Goal: Transaction & Acquisition: Purchase product/service

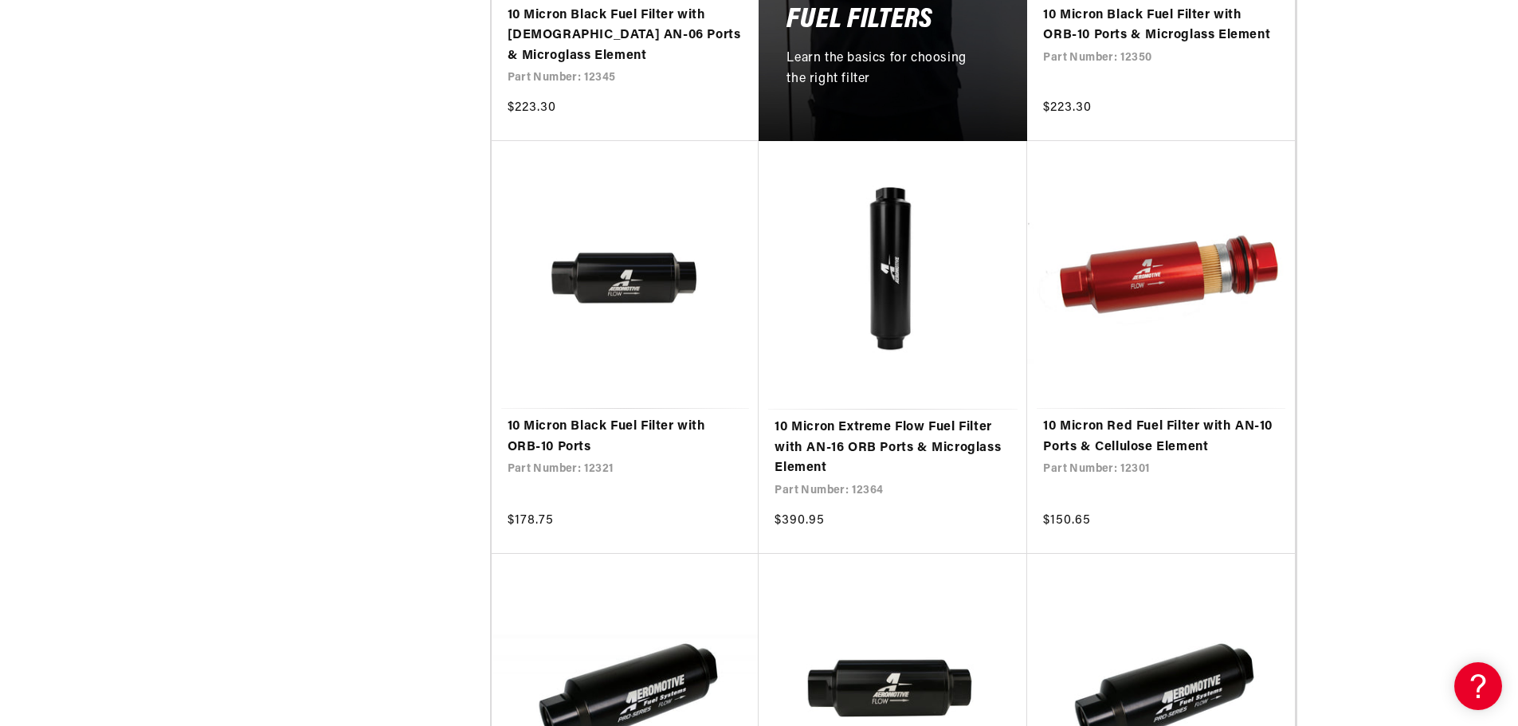
scroll to position [1115, 0]
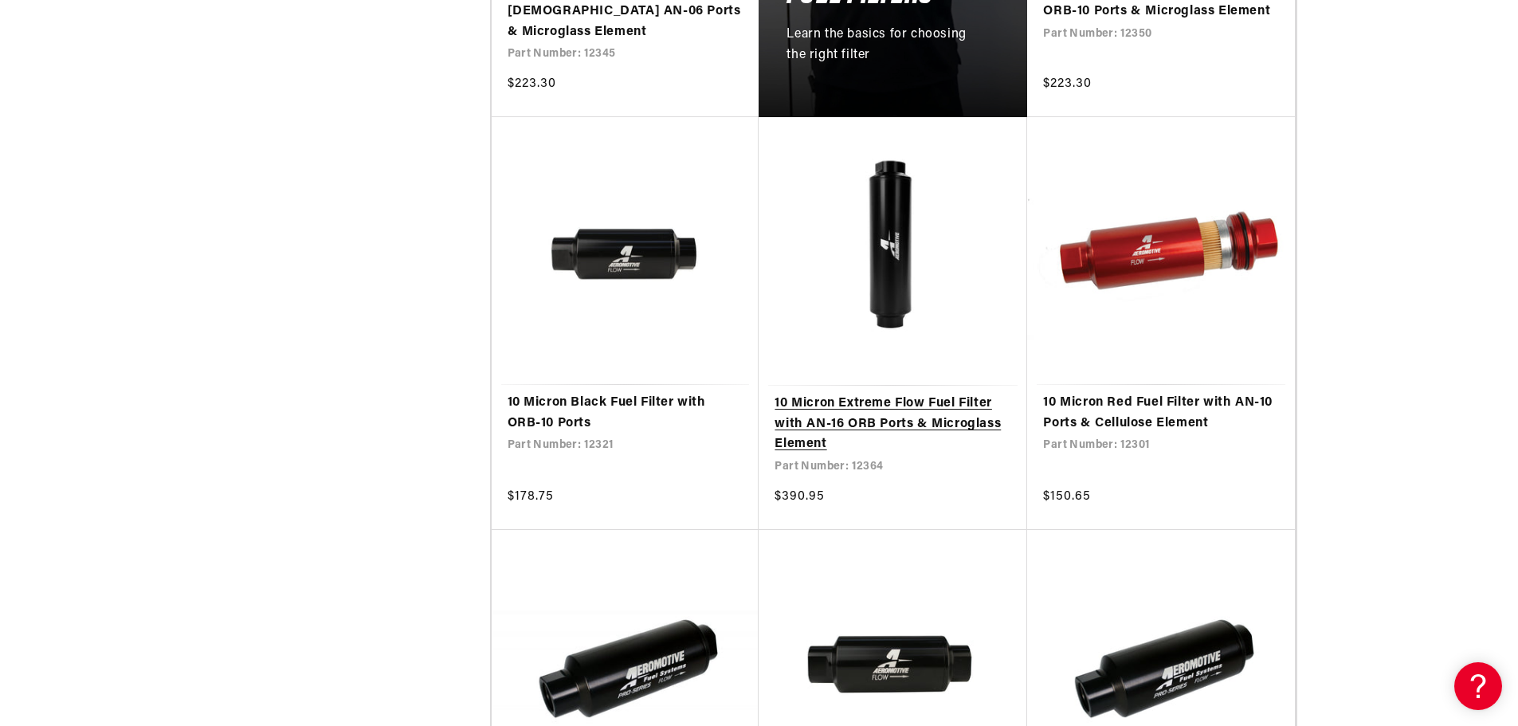
click at [840, 394] on link "10 Micron Extreme Flow Fuel Filter with AN-16 ORB Ports & Microglass Element" at bounding box center [892, 424] width 237 height 61
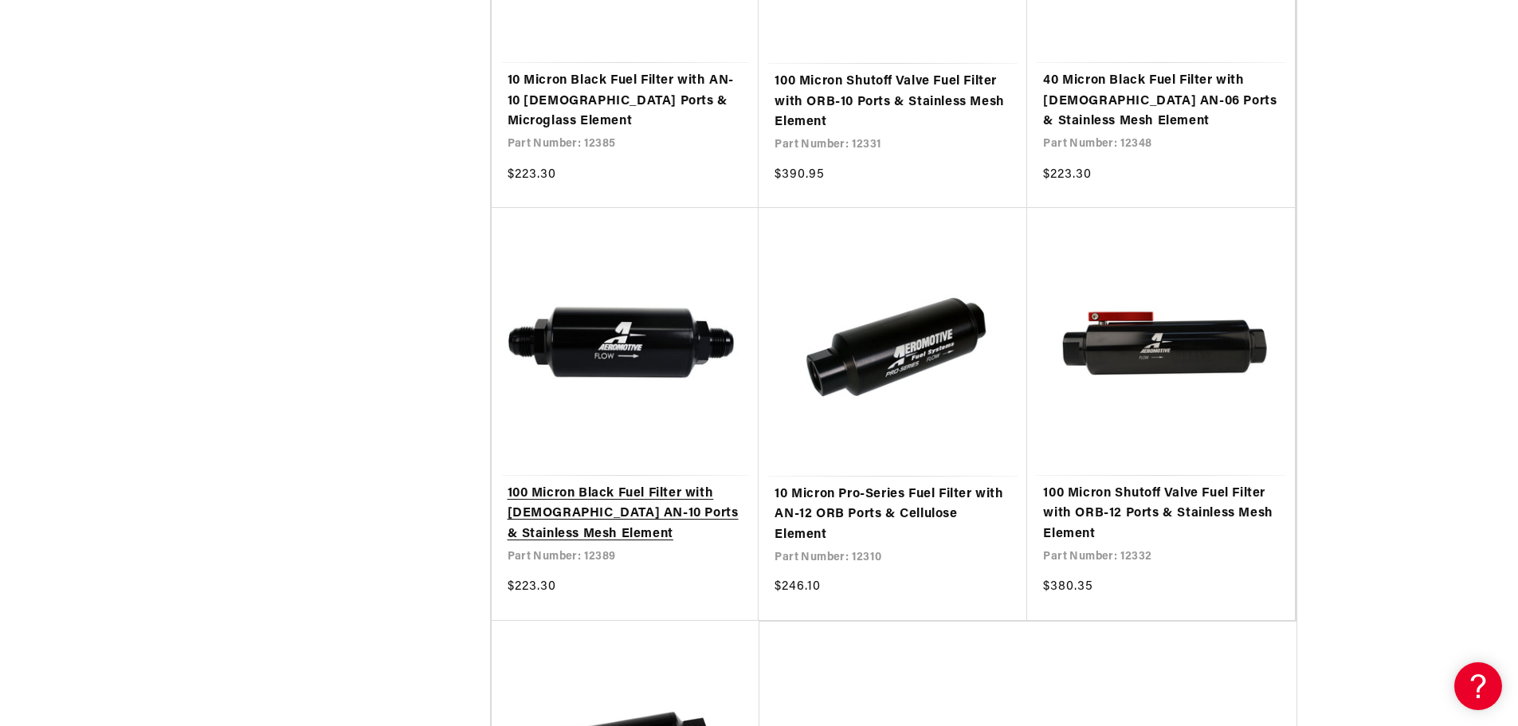
scroll to position [3107, 0]
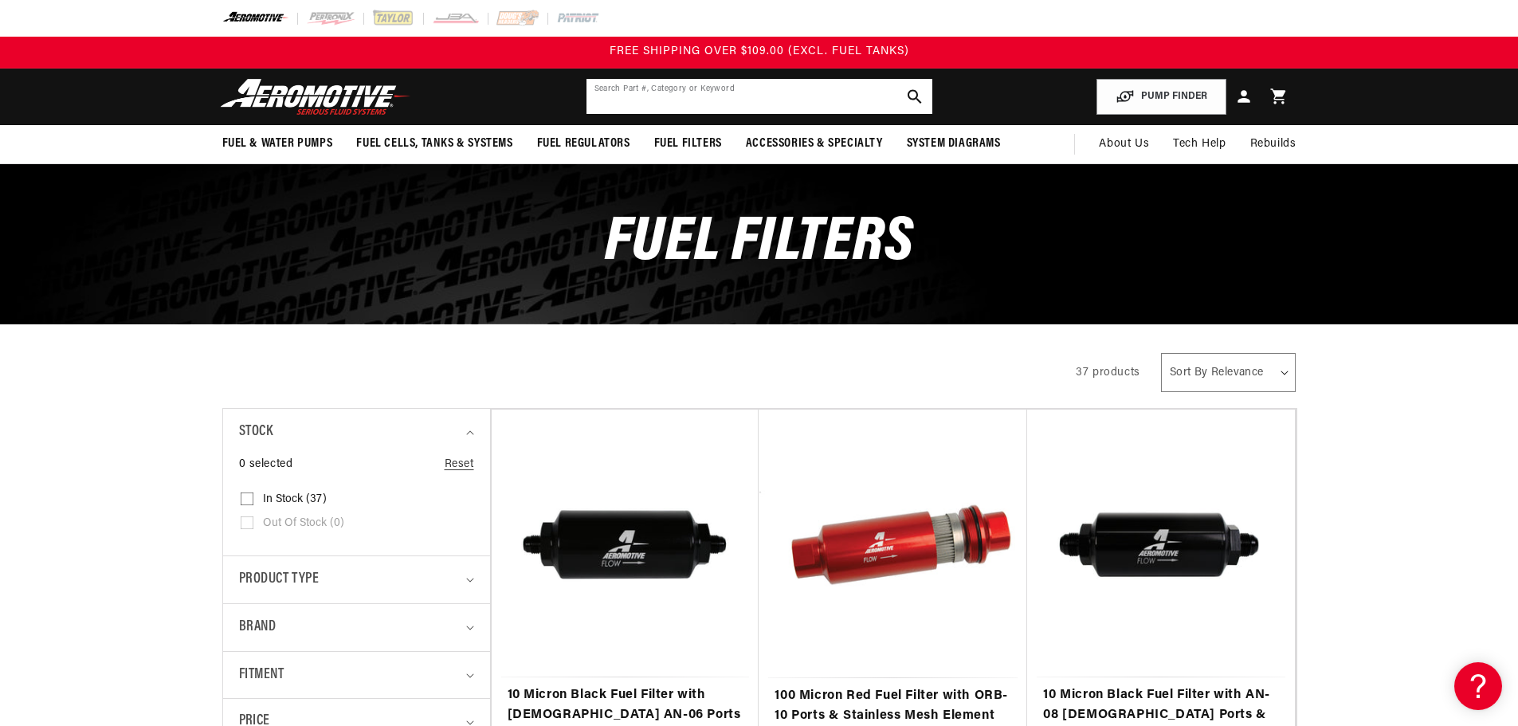
click at [764, 87] on input "text" at bounding box center [759, 96] width 346 height 35
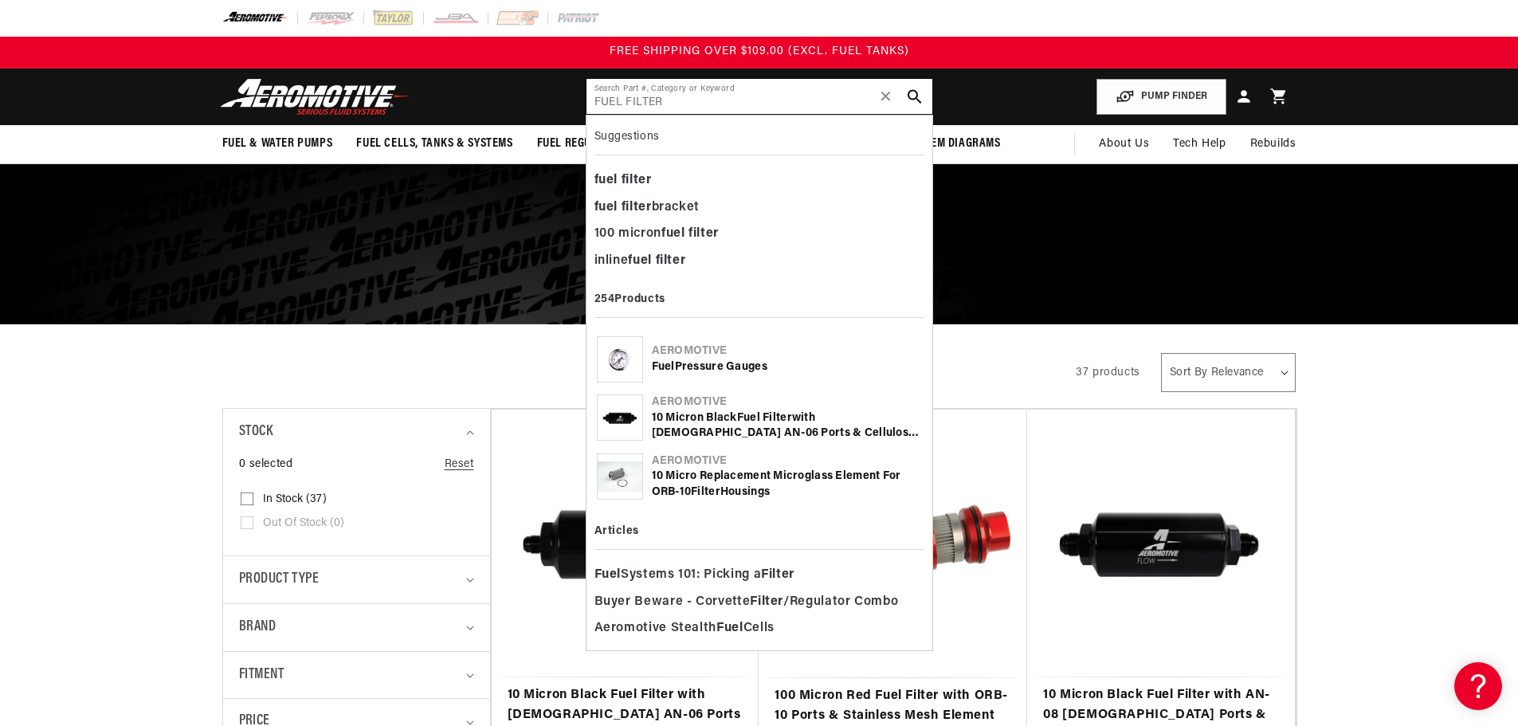
type input "FUEL FILTER"
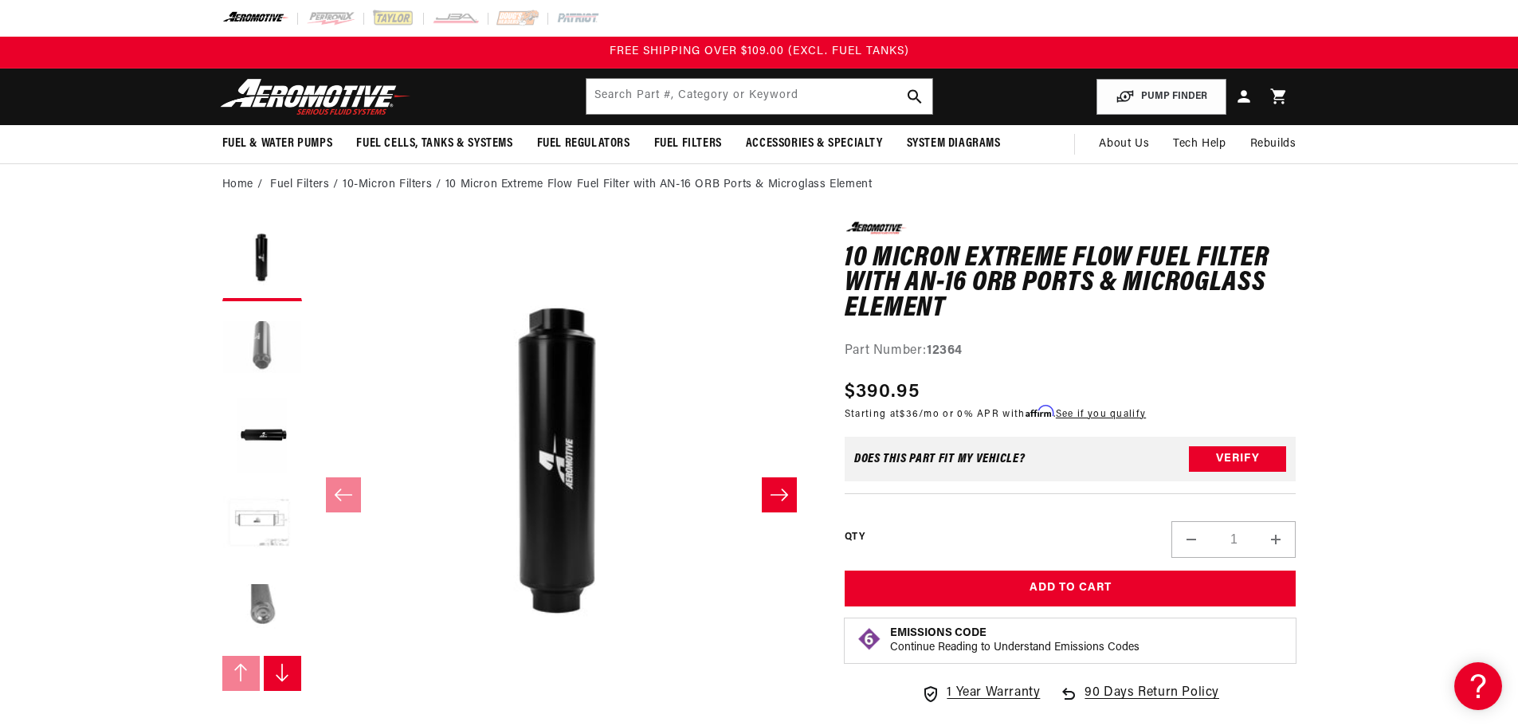
click at [264, 366] on button "Load image 2 in gallery view" at bounding box center [262, 349] width 80 height 80
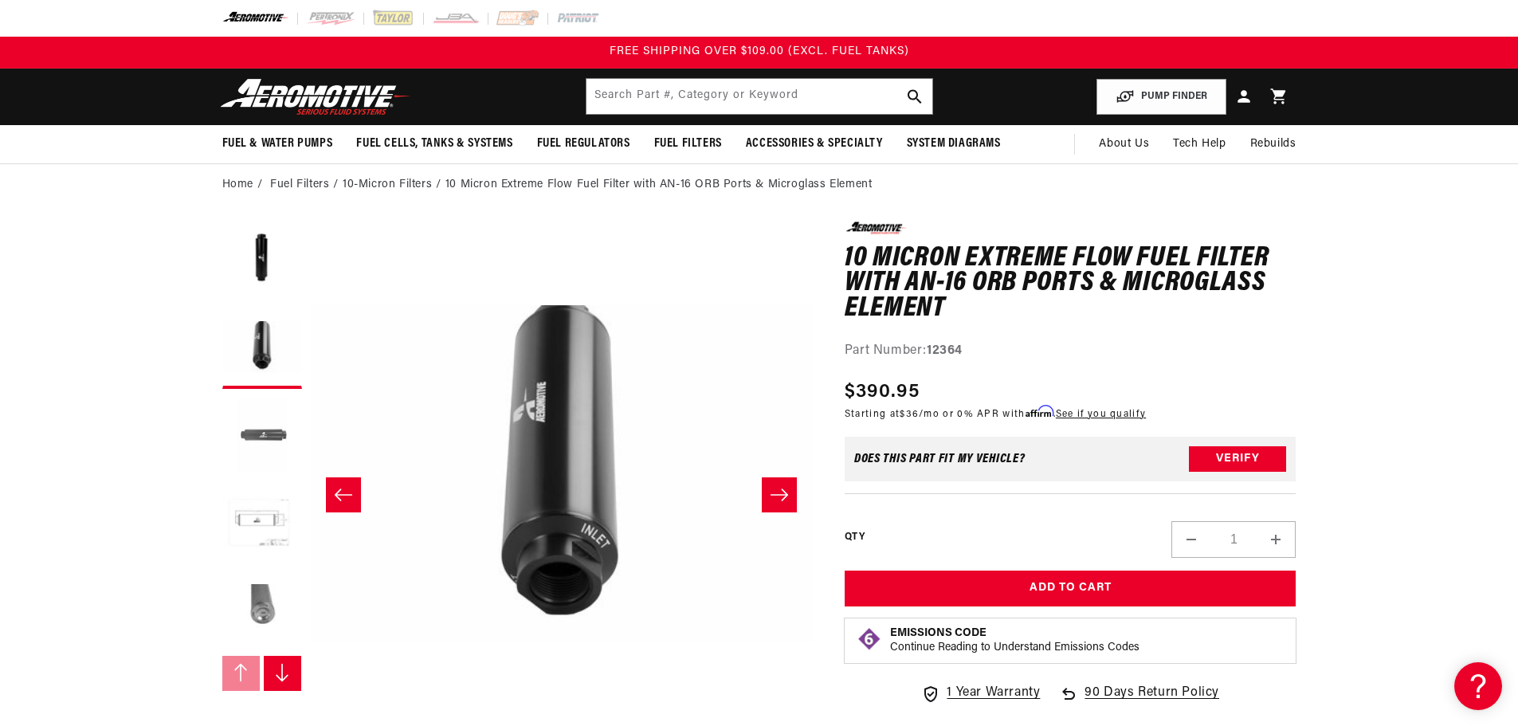
click at [261, 425] on button "Load image 3 in gallery view" at bounding box center [262, 437] width 80 height 80
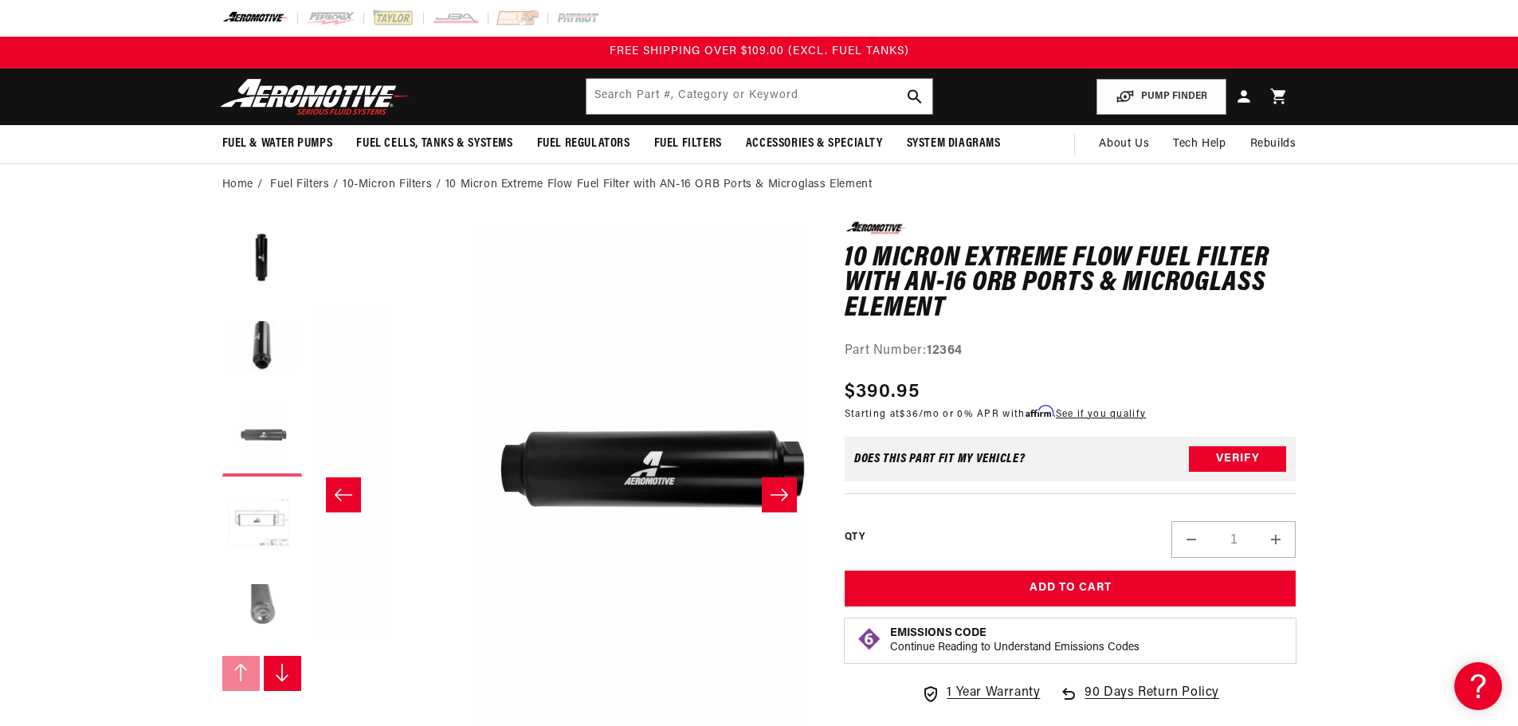
scroll to position [0, 1006]
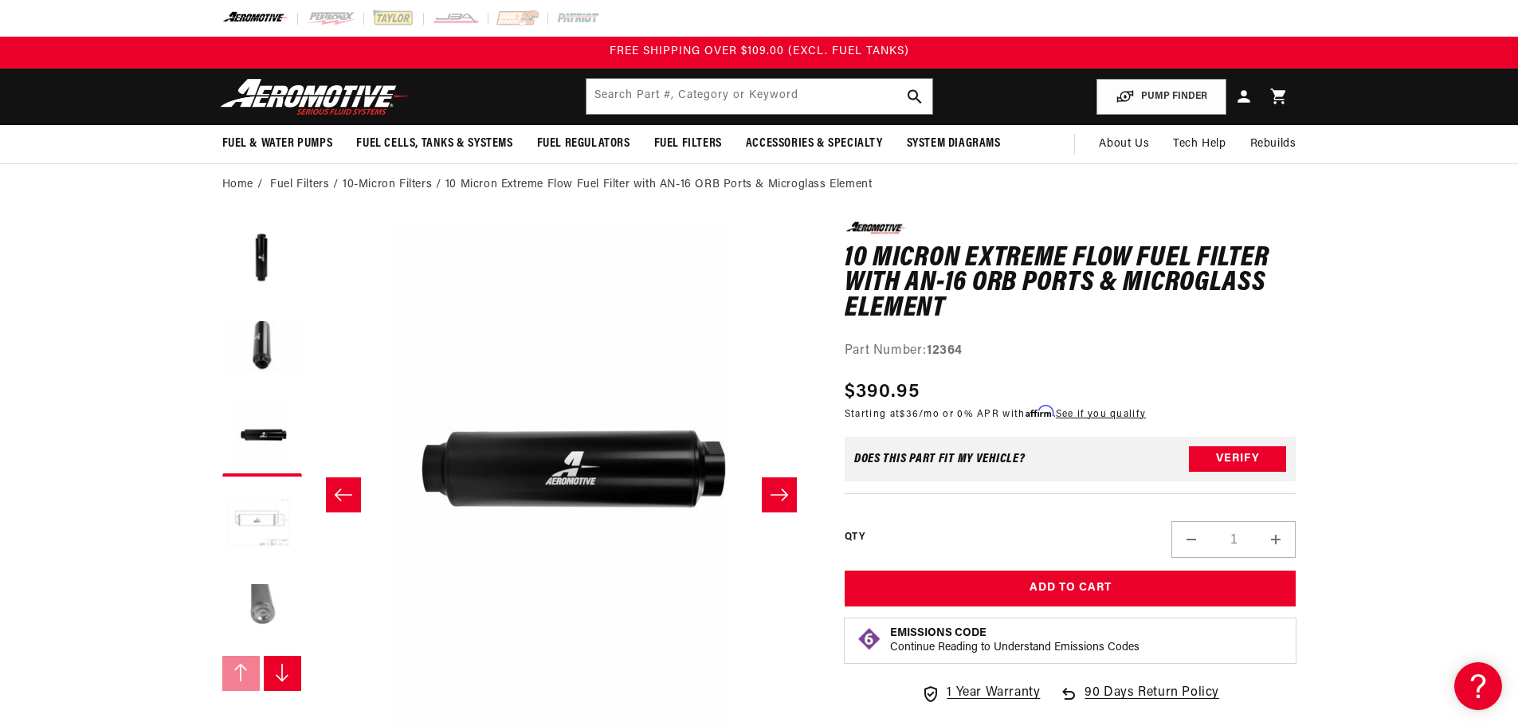
click at [261, 507] on button "Load image 4 in gallery view" at bounding box center [262, 524] width 80 height 80
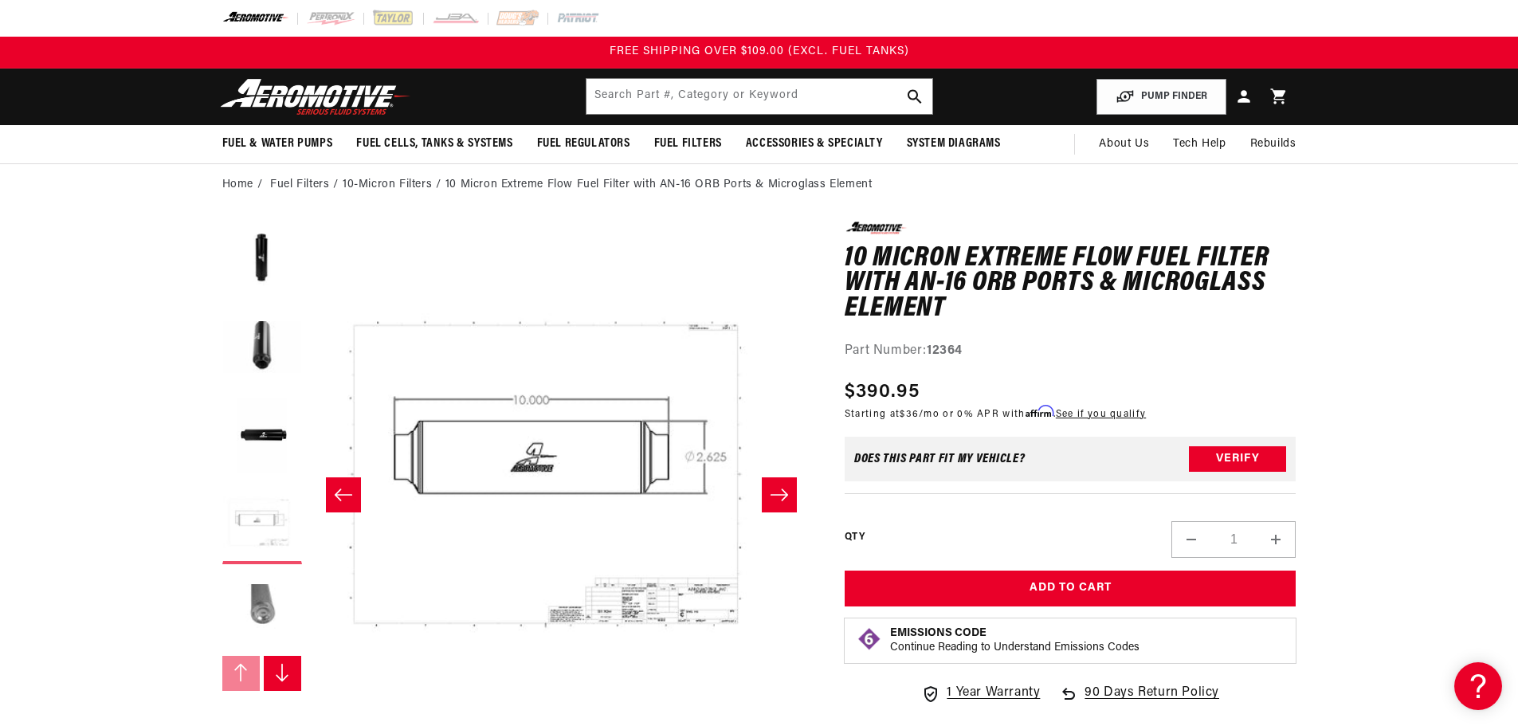
scroll to position [0, 1509]
click at [270, 596] on button "Load image 5 in gallery view" at bounding box center [262, 612] width 80 height 80
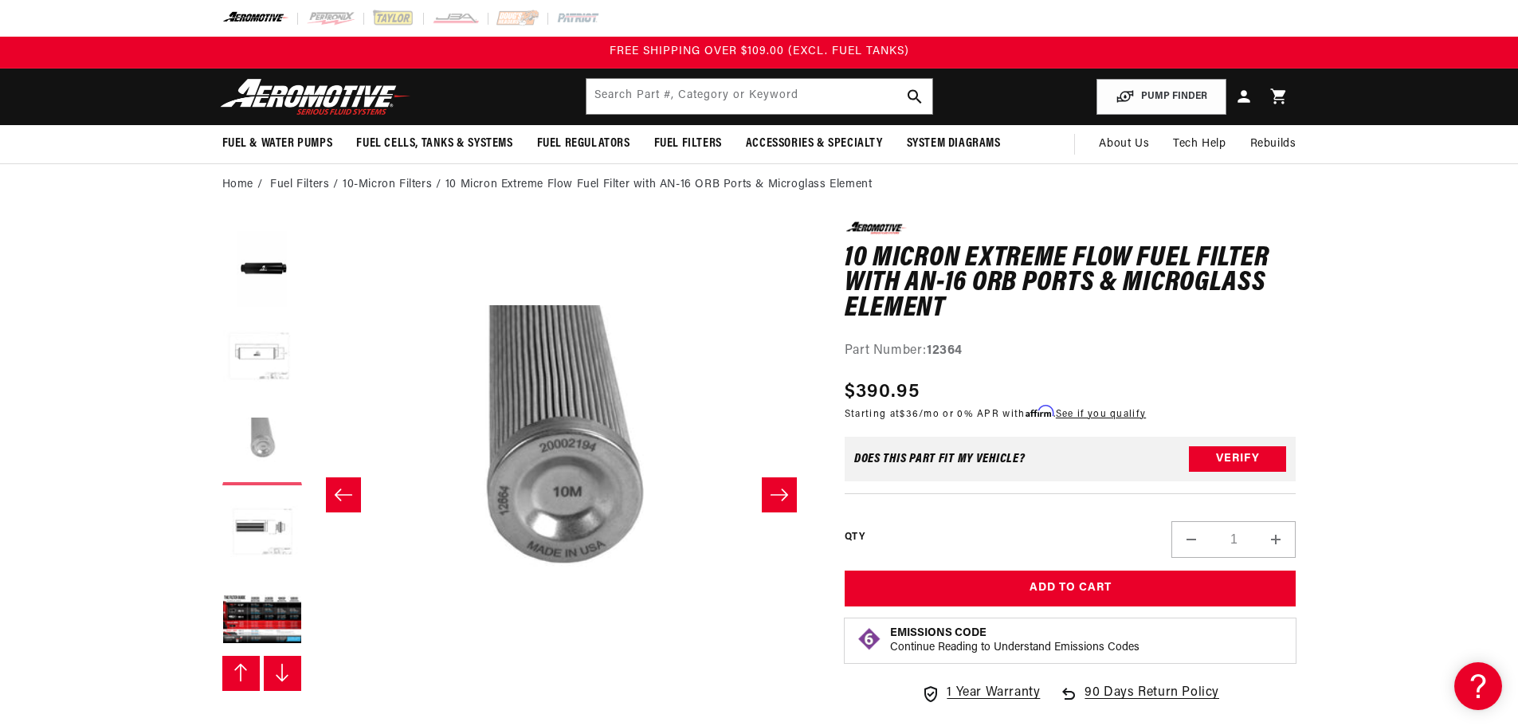
scroll to position [175, 0]
click at [264, 564] on button "Load image 6 in gallery view" at bounding box center [262, 524] width 80 height 80
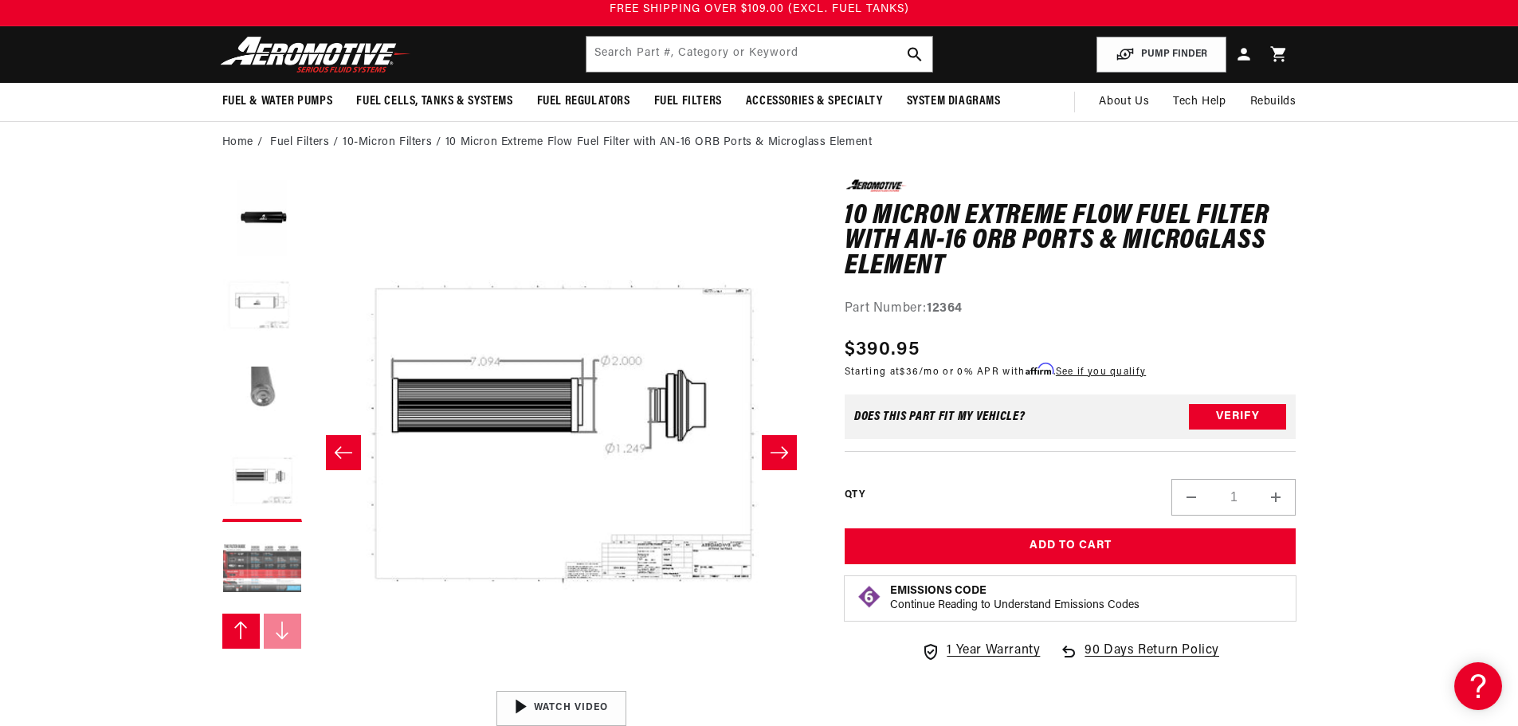
scroll to position [80, 0]
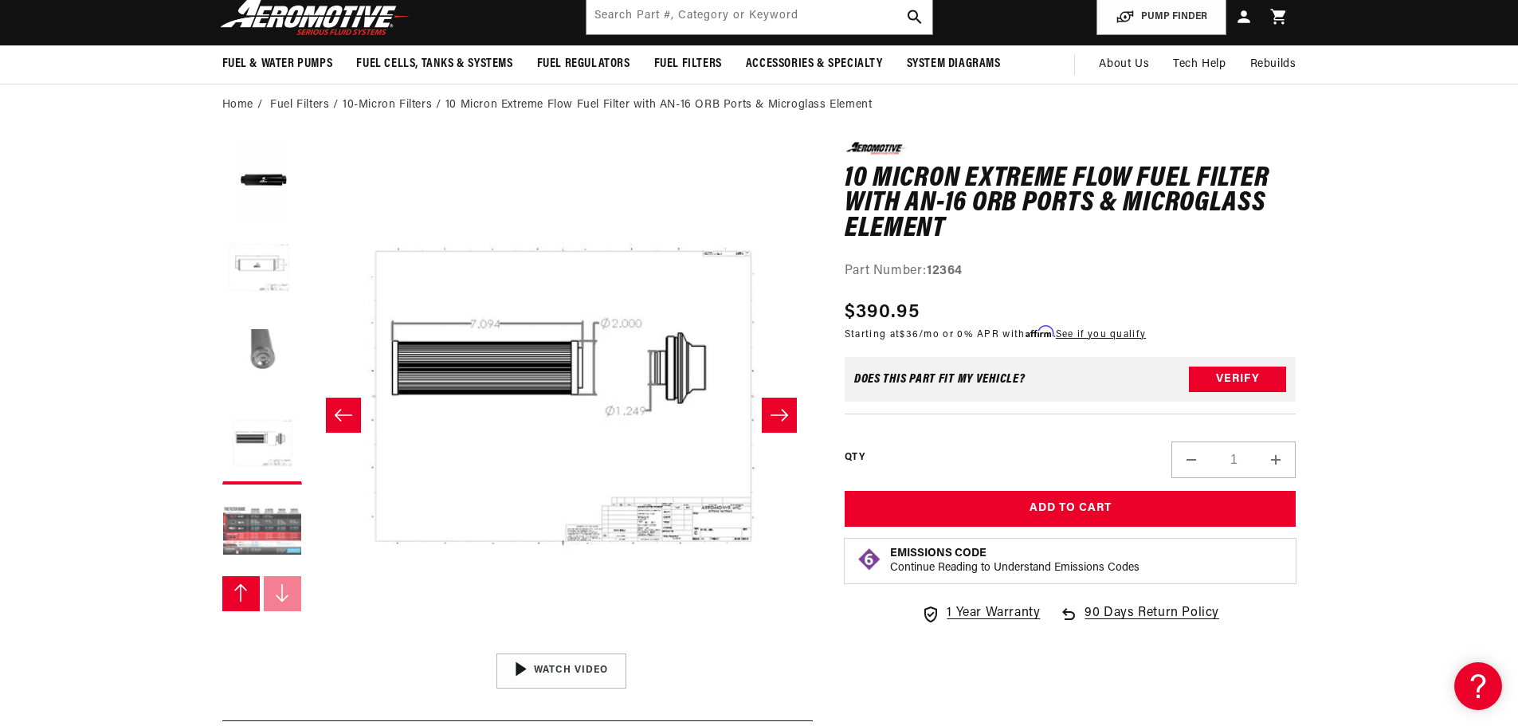
click at [257, 533] on button "Load image 7 in gallery view" at bounding box center [262, 532] width 80 height 80
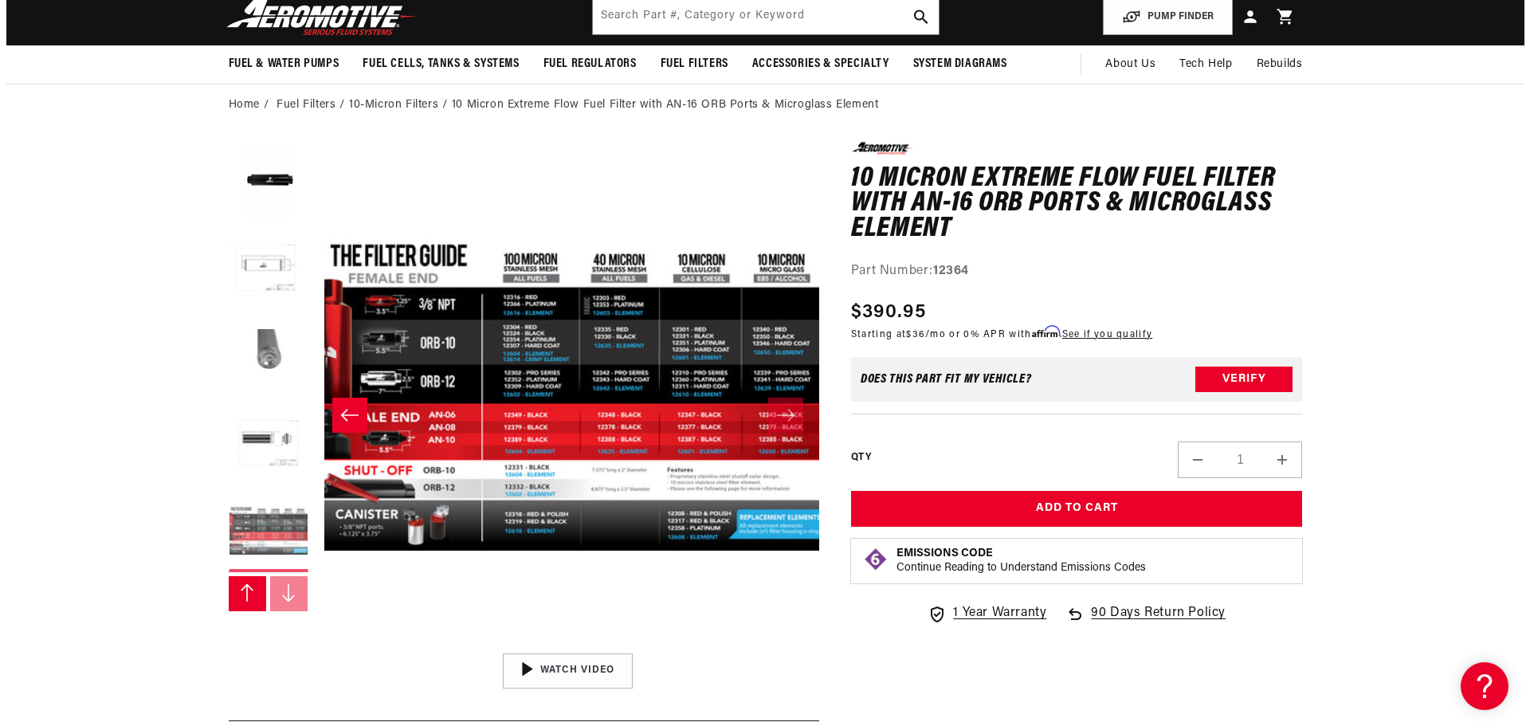
scroll to position [0, 3018]
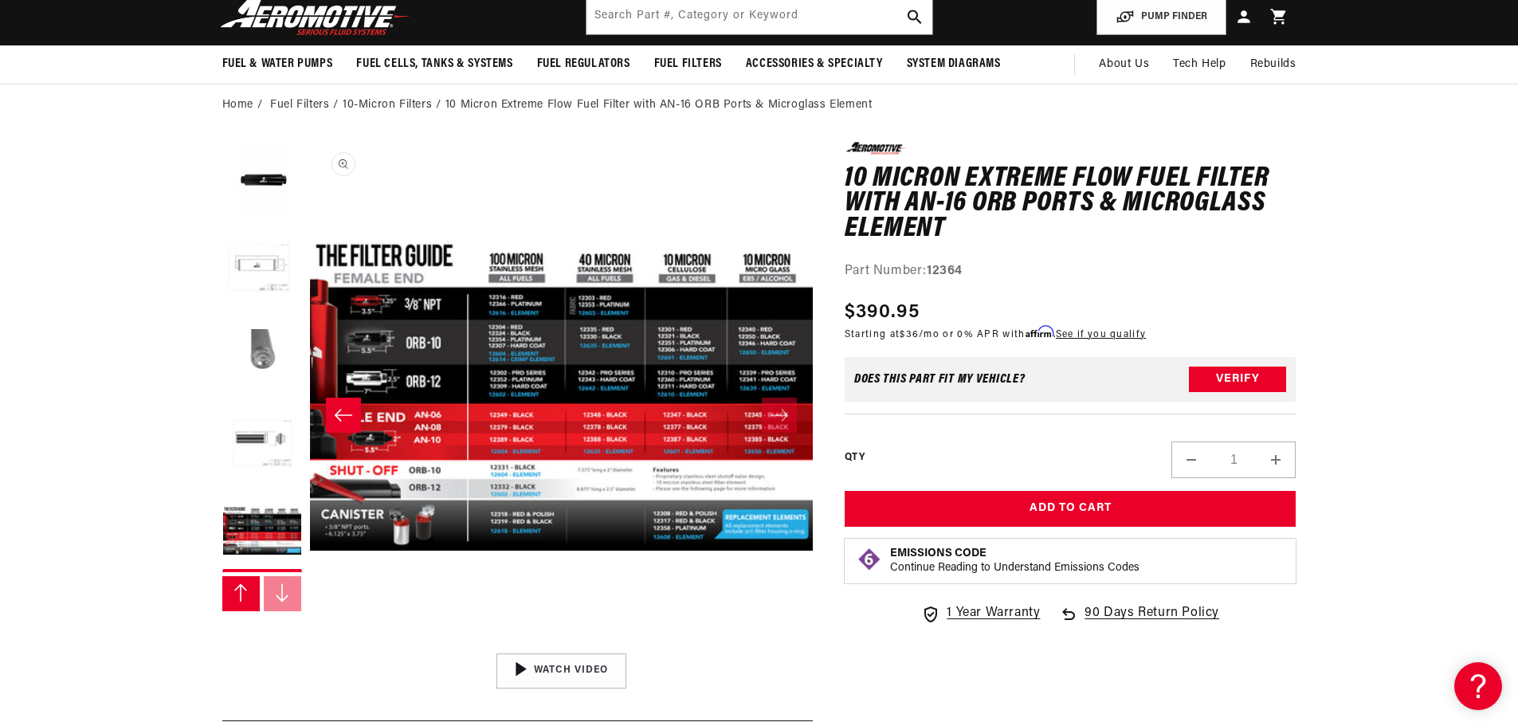
click at [310, 645] on button "Open media 7 in modal" at bounding box center [310, 645] width 0 height 0
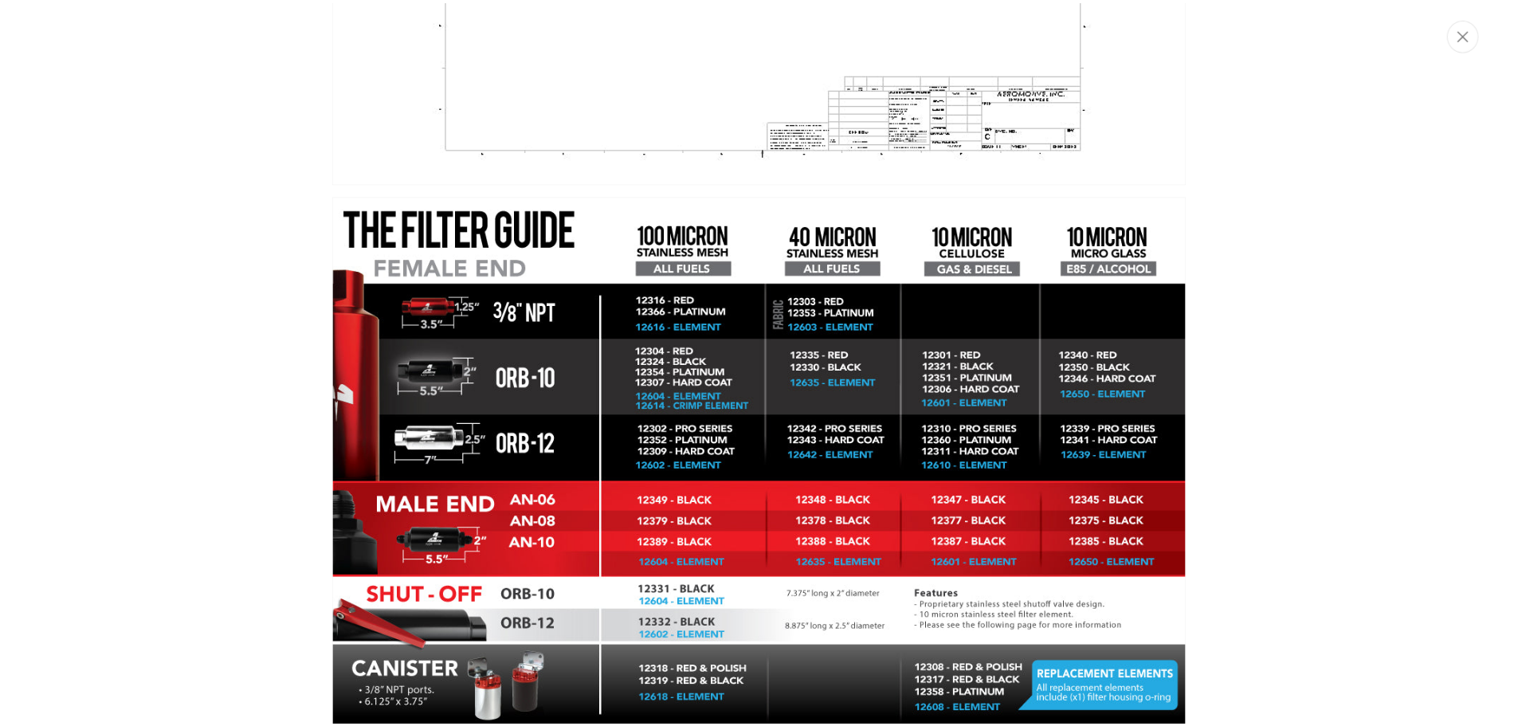
scroll to position [4072, 0]
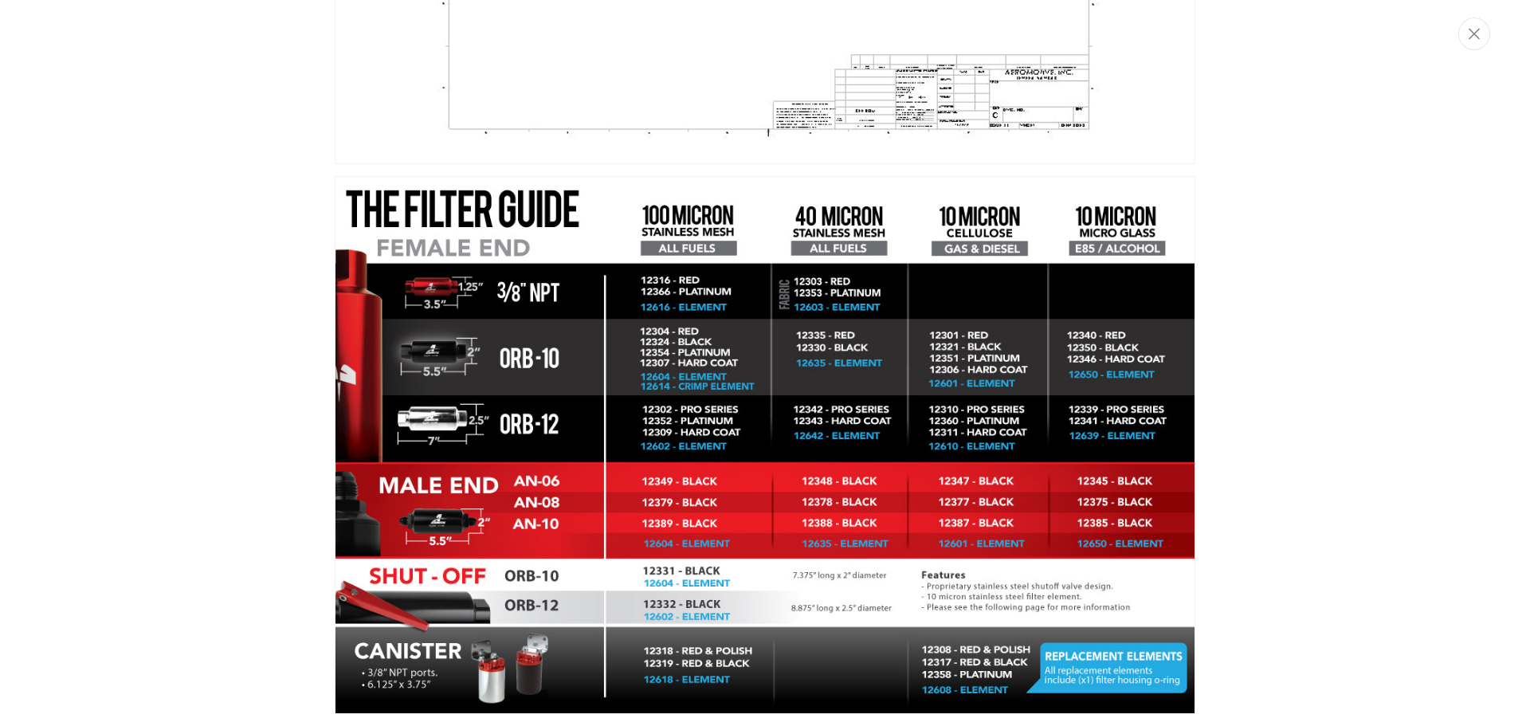
click at [735, 659] on img "Media gallery" at bounding box center [765, 445] width 860 height 538
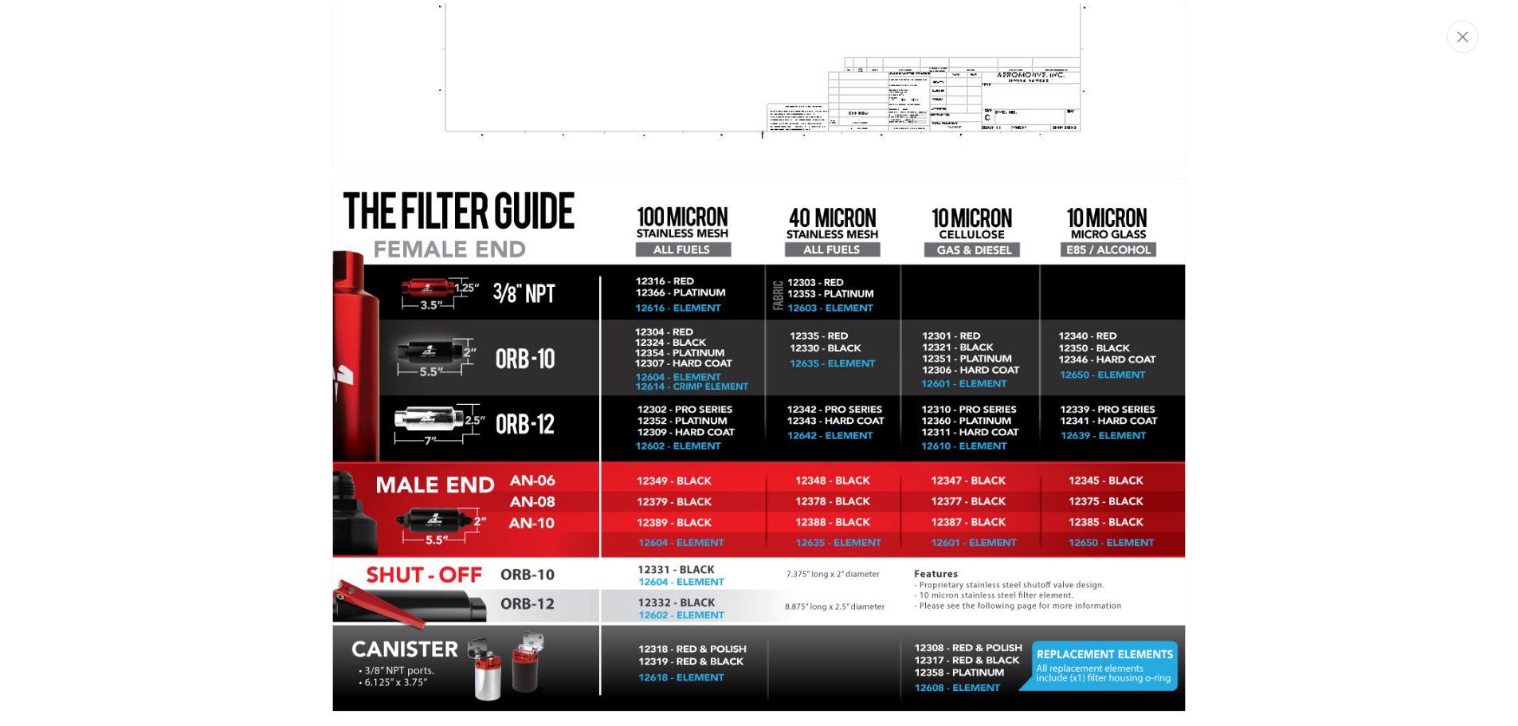
scroll to position [1, 3018]
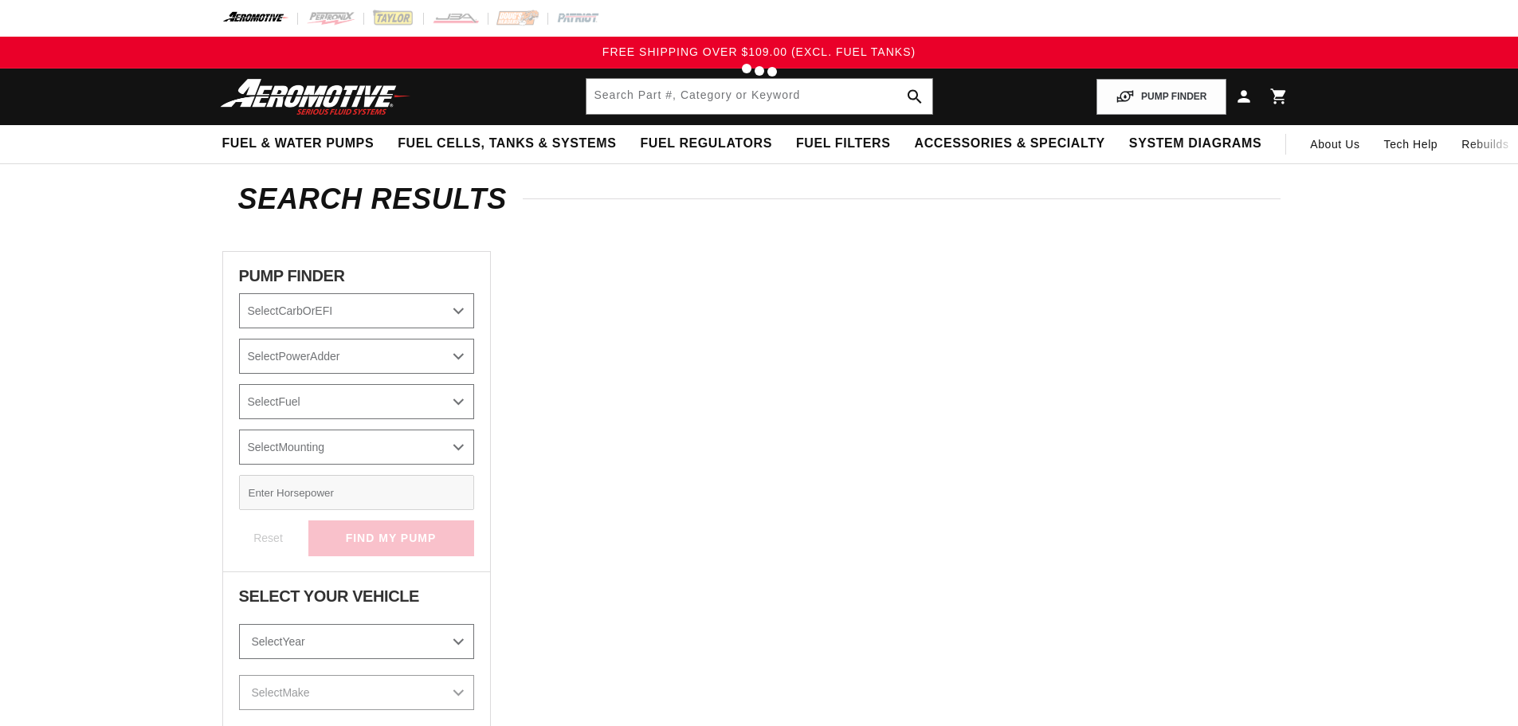
type input "fuel filter bracket"
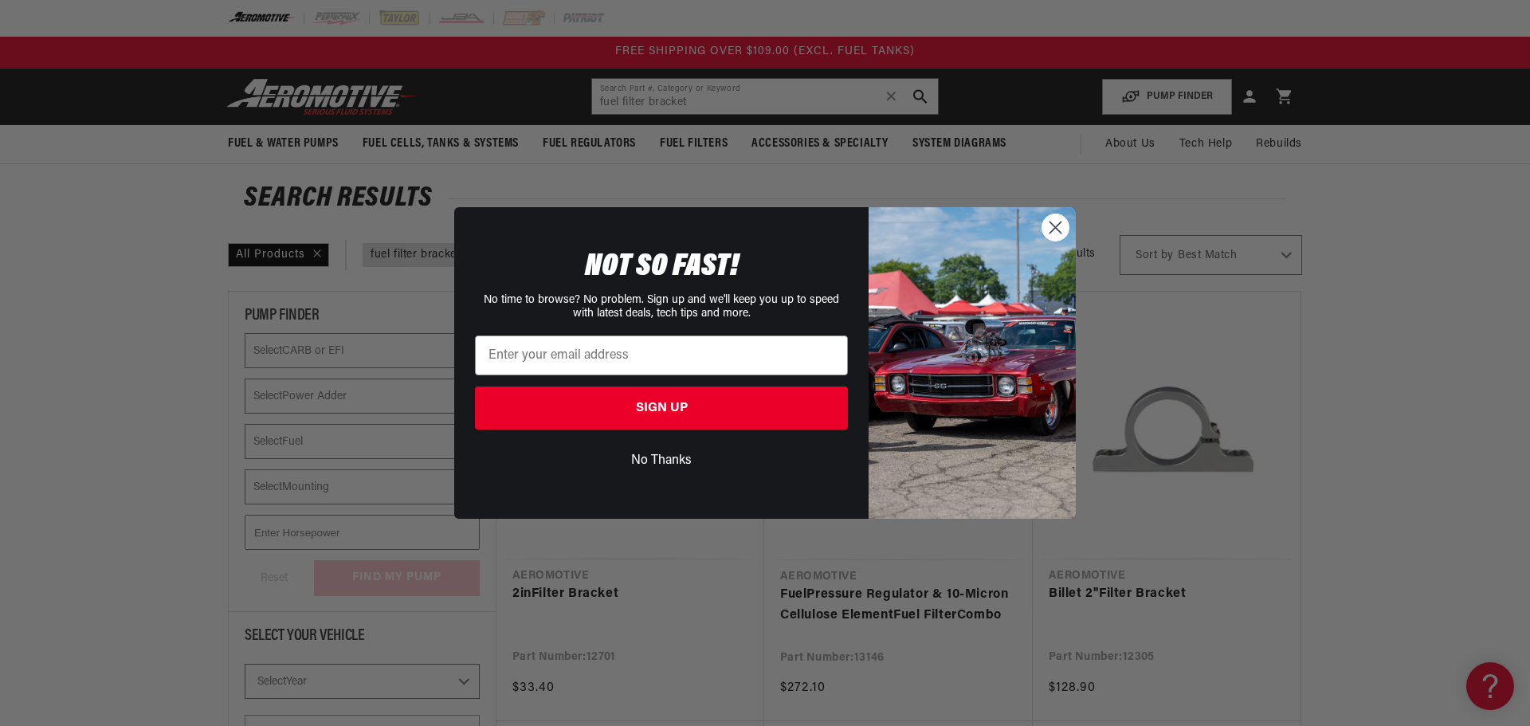
click at [1055, 224] on circle "Close dialog" at bounding box center [1055, 227] width 26 height 26
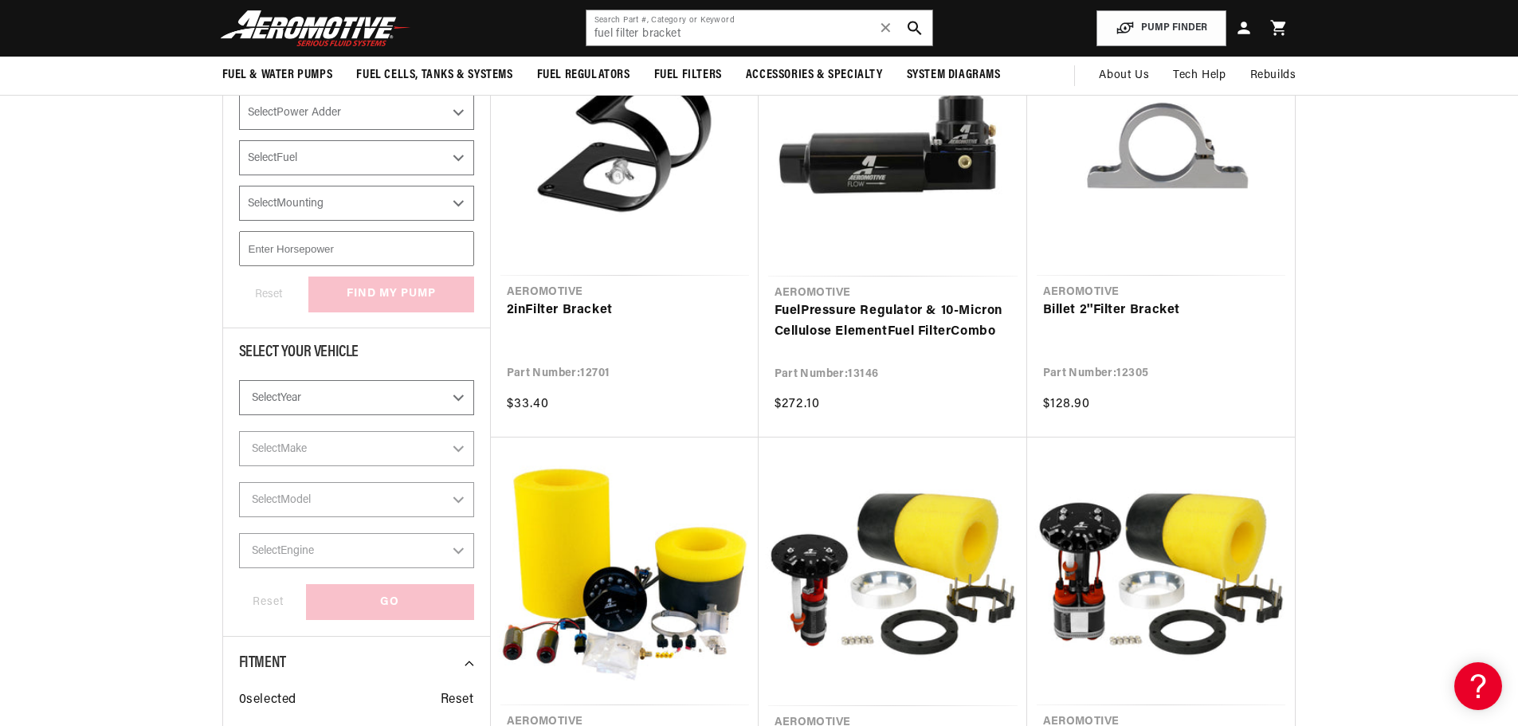
scroll to position [159, 0]
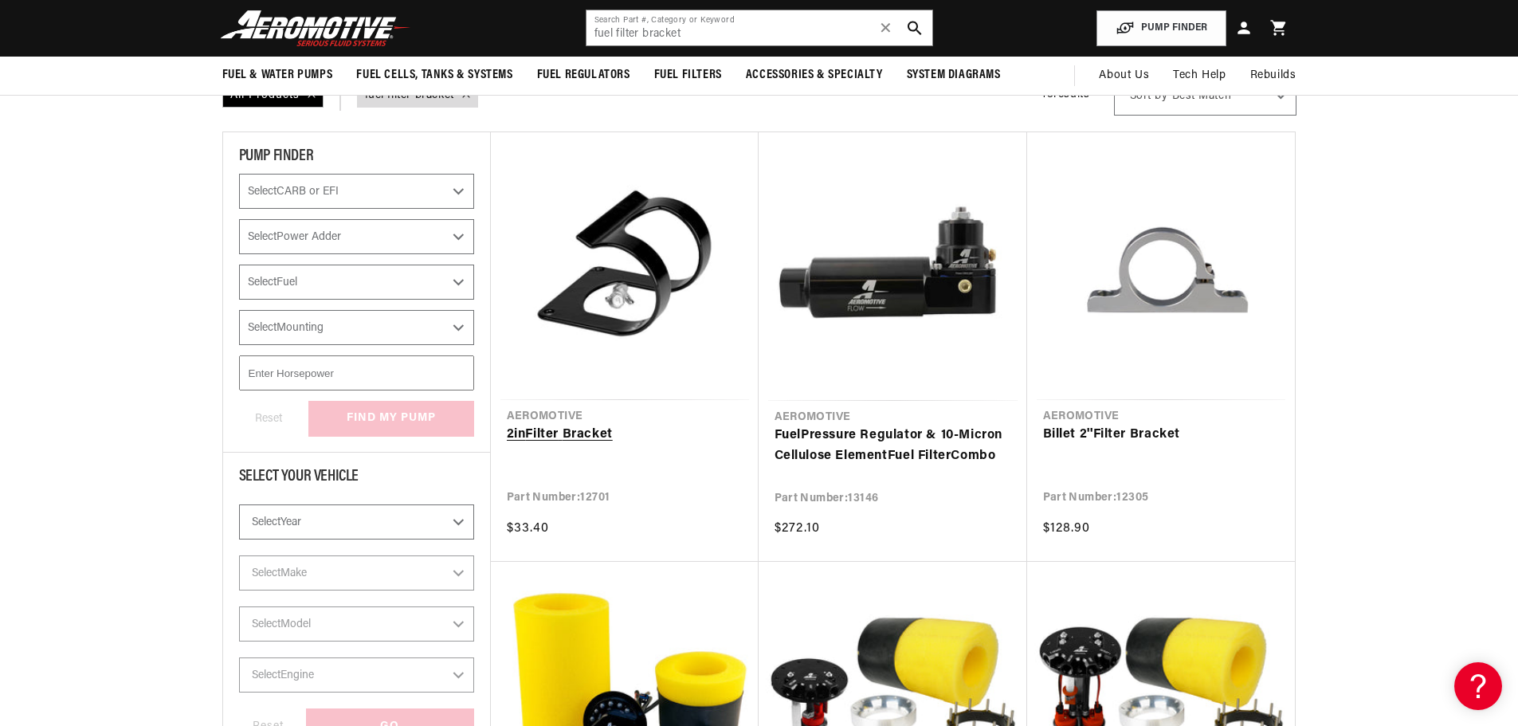
drag, startPoint x: 601, startPoint y: 487, endPoint x: 611, endPoint y: 438, distance: 49.5
click at [611, 438] on link "2in Filter Bracket" at bounding box center [625, 435] width 236 height 21
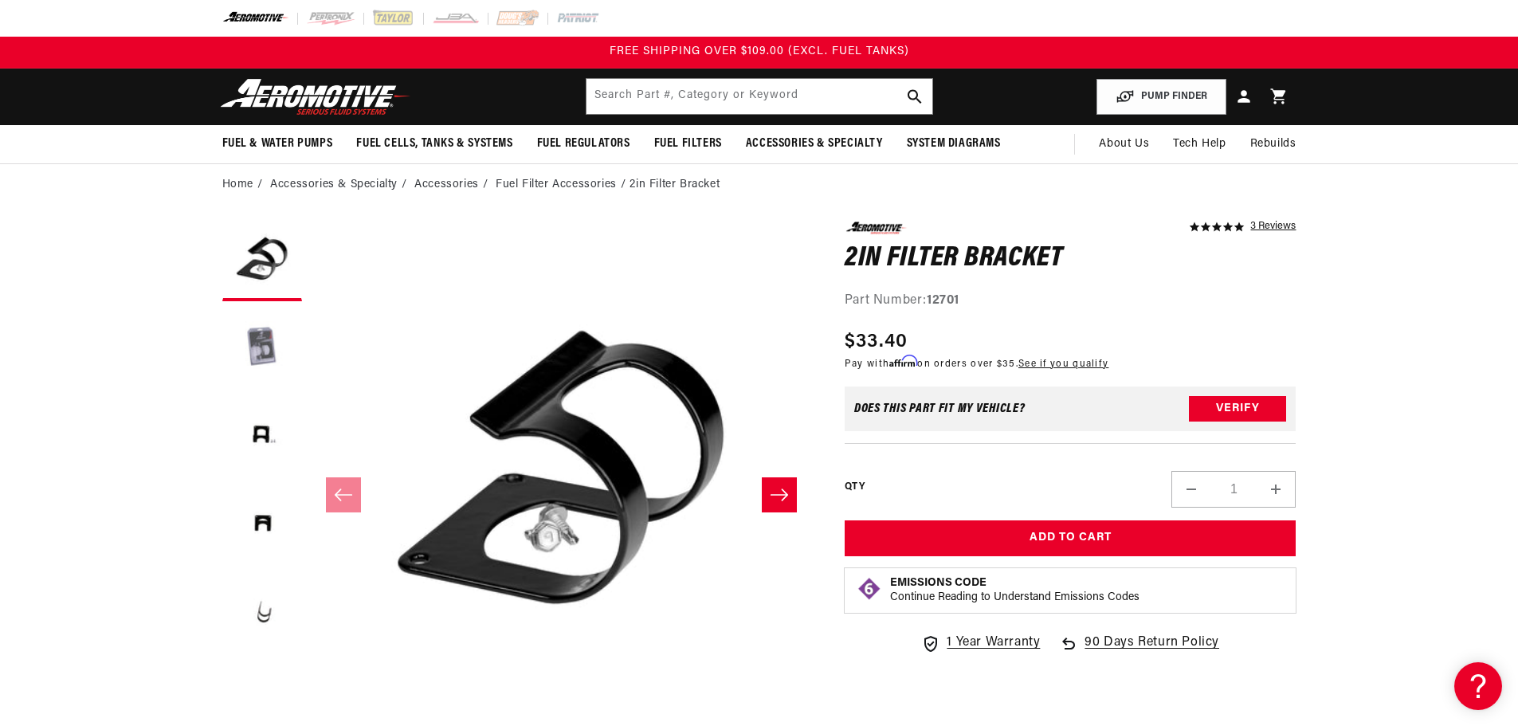
click at [268, 364] on button "Load image 2 in gallery view" at bounding box center [262, 349] width 80 height 80
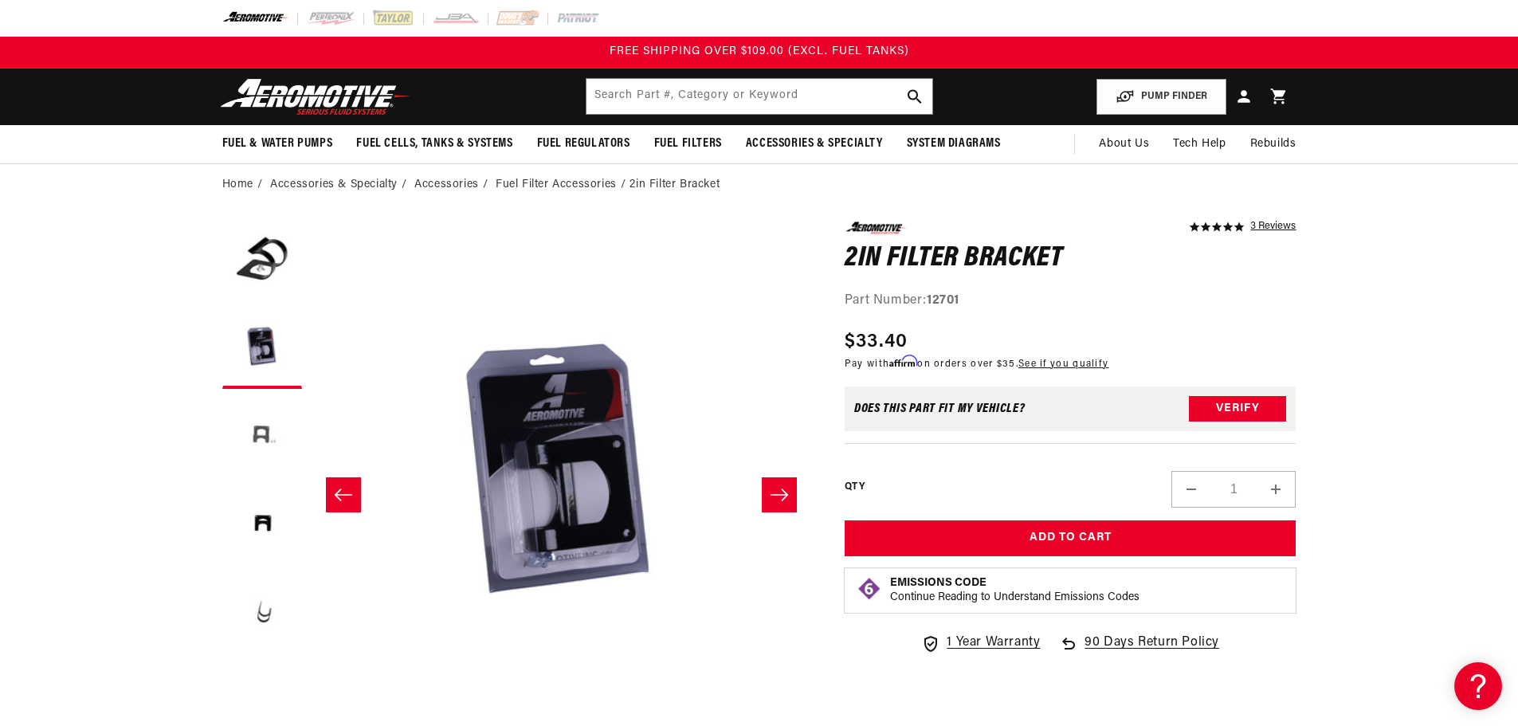
click at [272, 433] on button "Load image 3 in gallery view" at bounding box center [262, 437] width 80 height 80
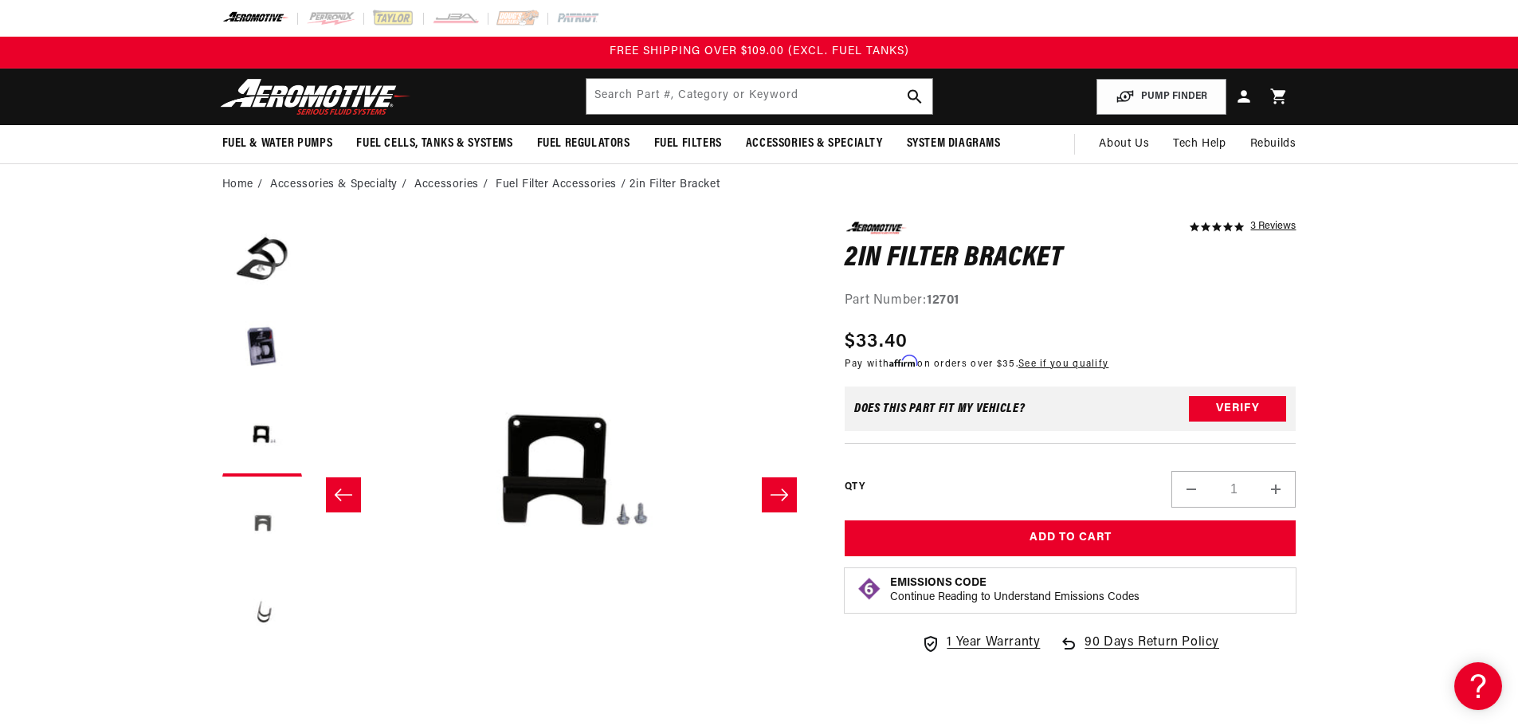
click at [273, 493] on button "Load image 4 in gallery view" at bounding box center [262, 524] width 80 height 80
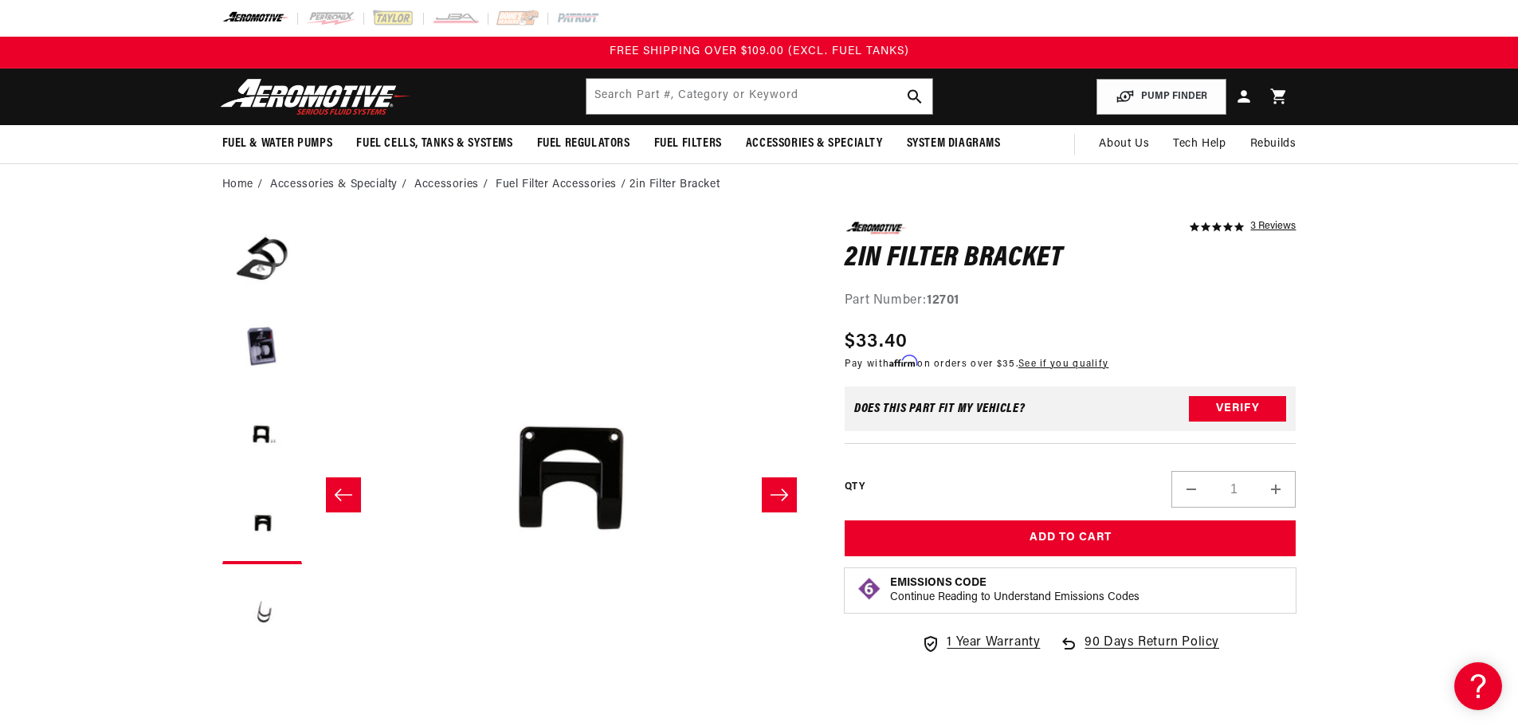
scroll to position [0, 1509]
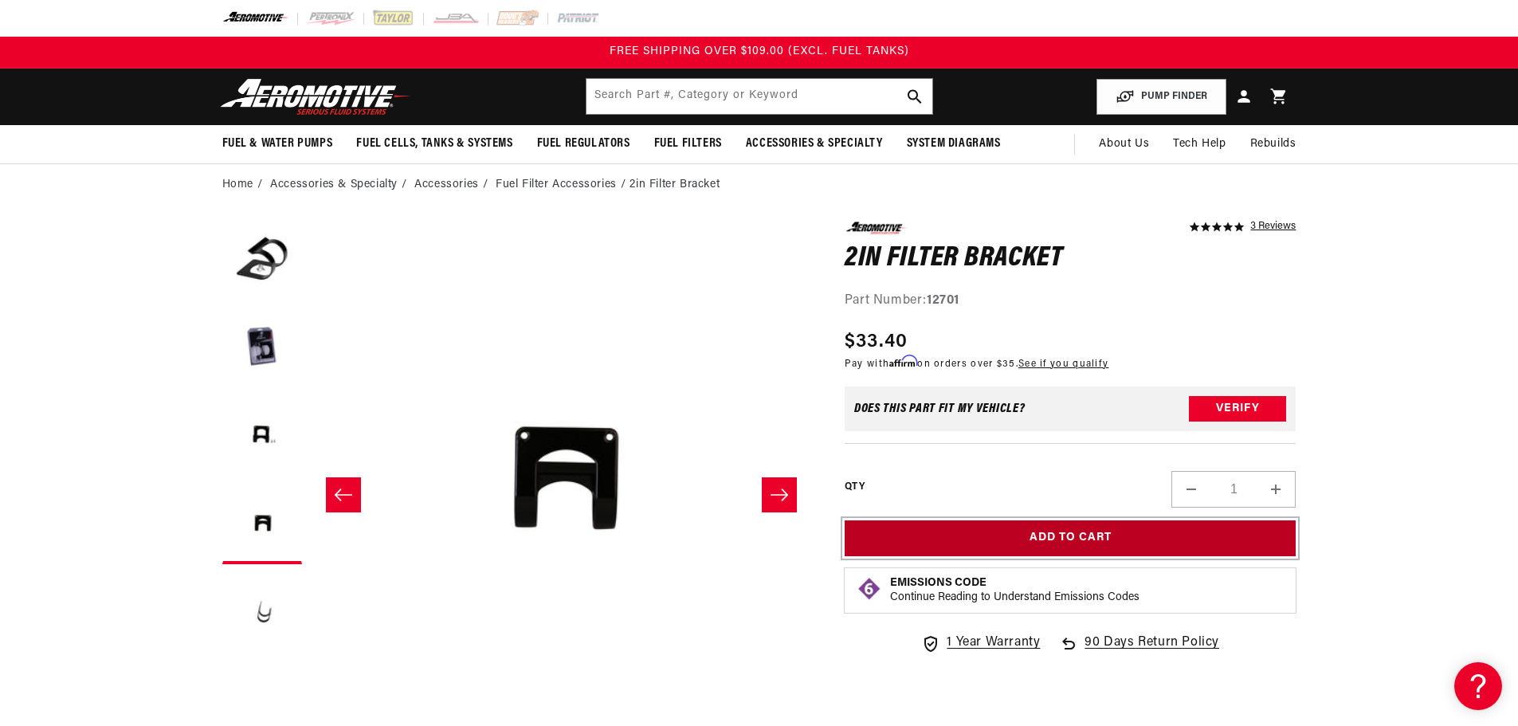
click at [1091, 539] on button "Add to Cart" at bounding box center [1070, 538] width 452 height 36
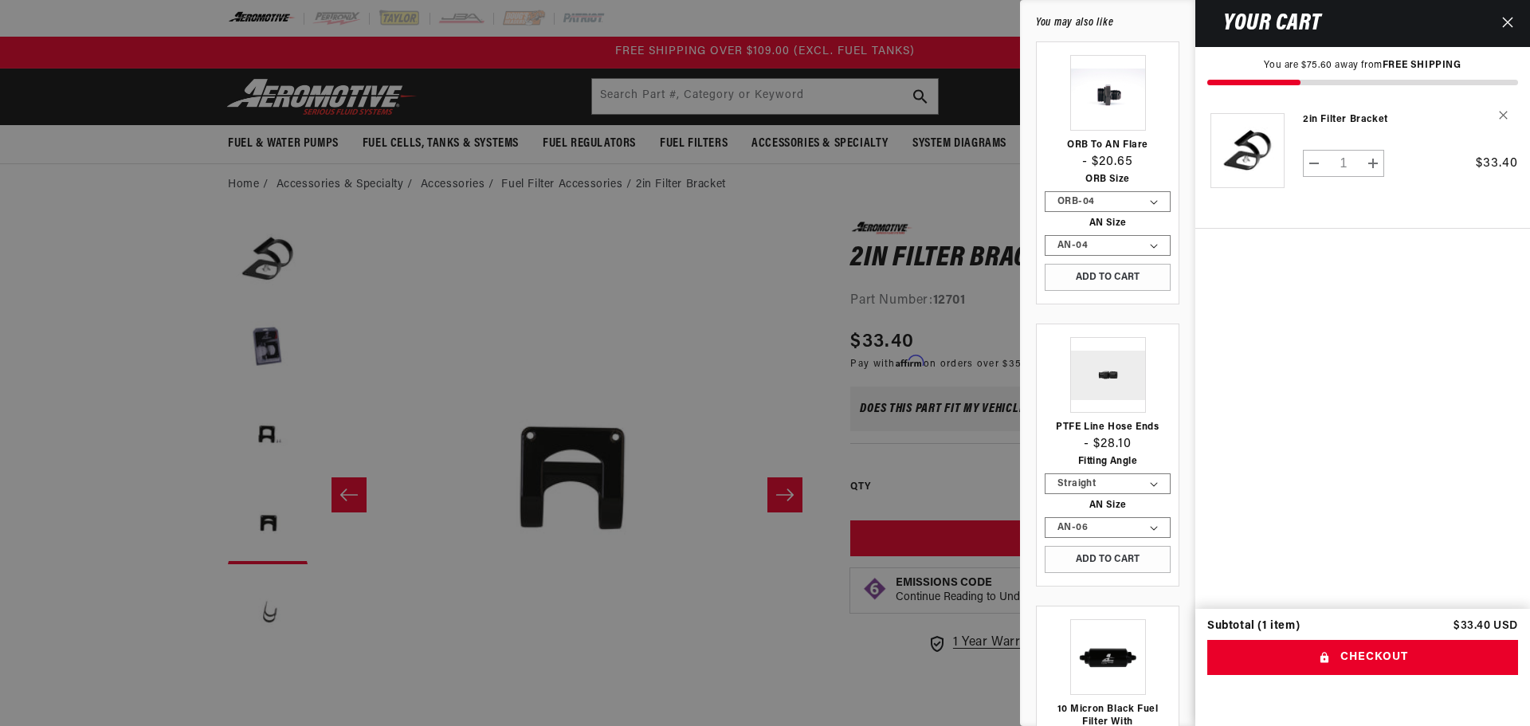
click at [1514, 21] on button "Close" at bounding box center [1507, 23] width 35 height 47
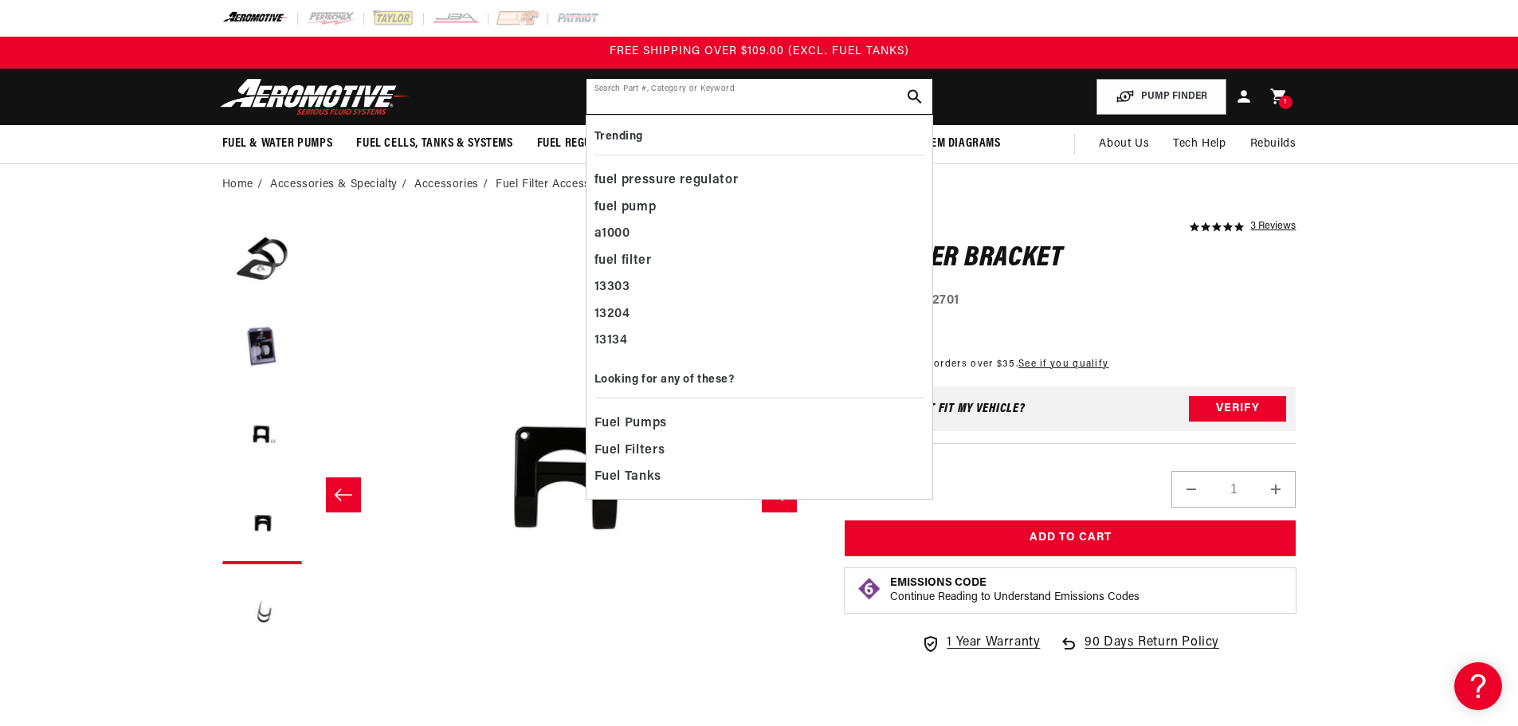
click at [731, 96] on input "text" at bounding box center [759, 96] width 346 height 35
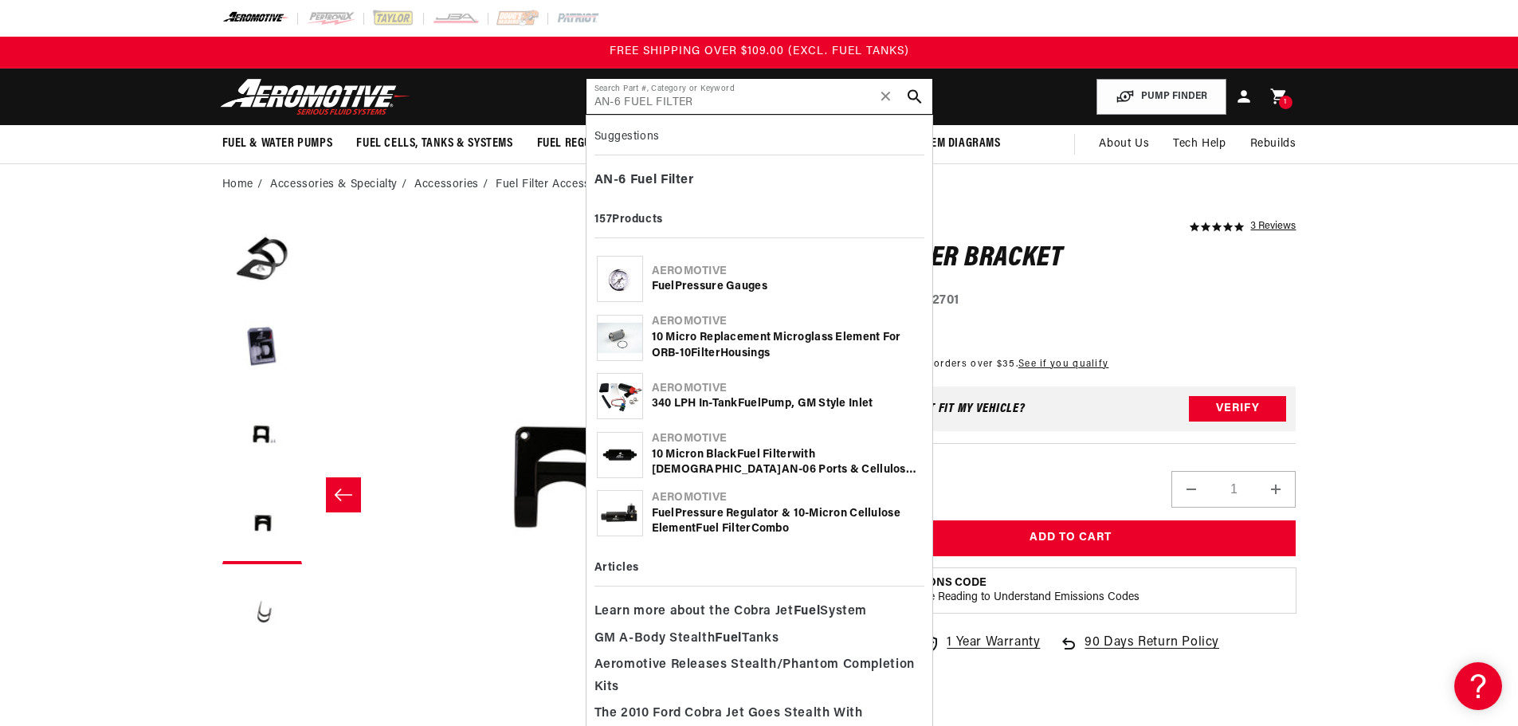
type input "AN-6 FUEL FILTER"
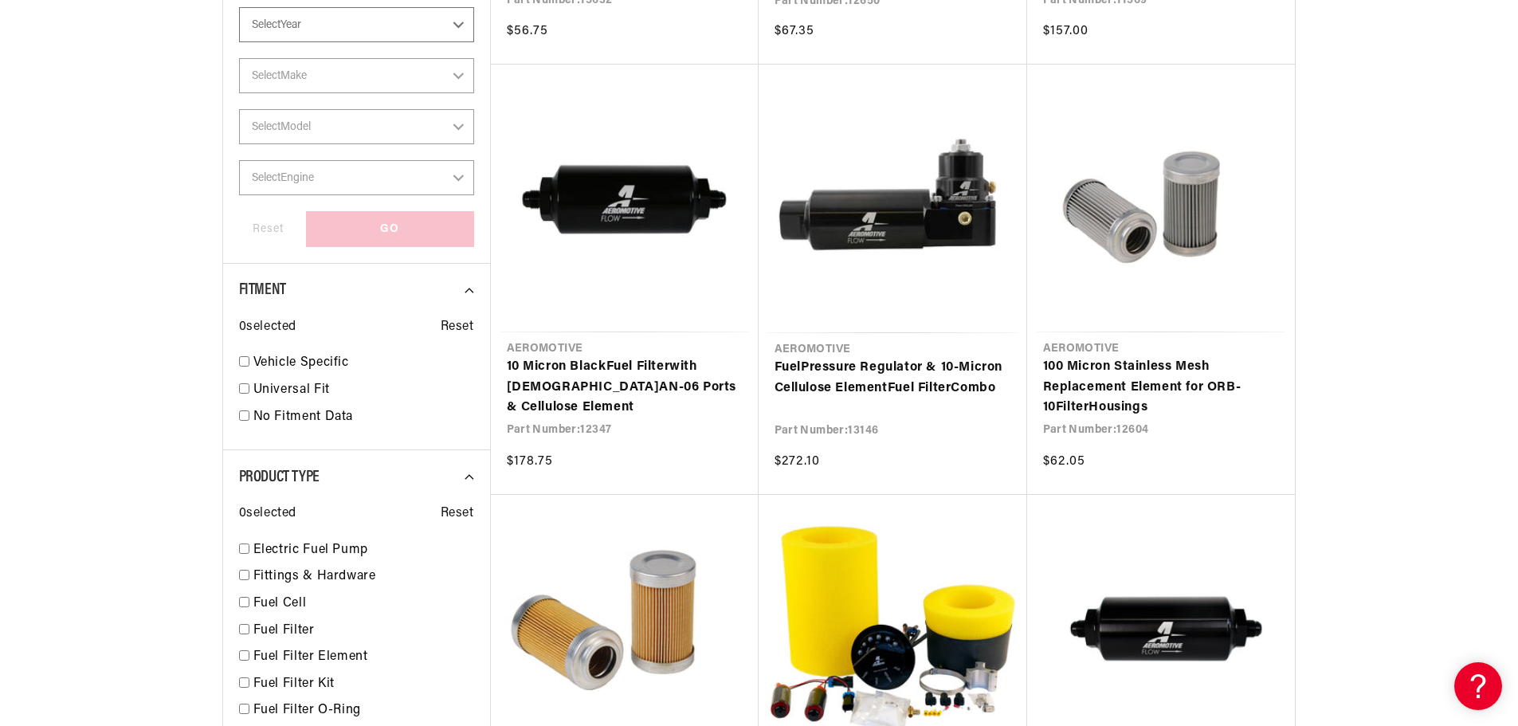
scroll to position [717, 0]
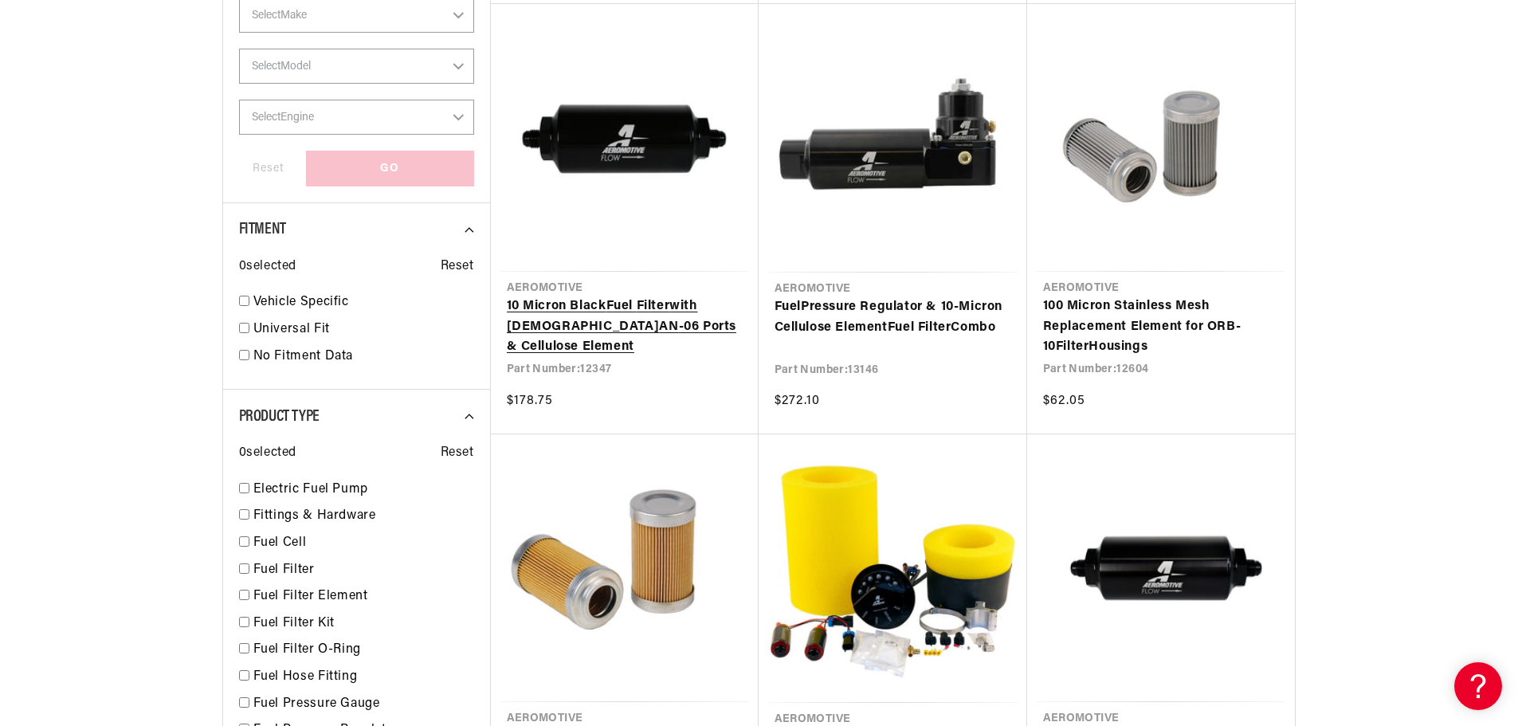
click at [592, 327] on link "10 Micron Black Fuel Filter with [DEMOGRAPHIC_DATA] AN -06 Ports & Cellulose El…" at bounding box center [625, 326] width 236 height 61
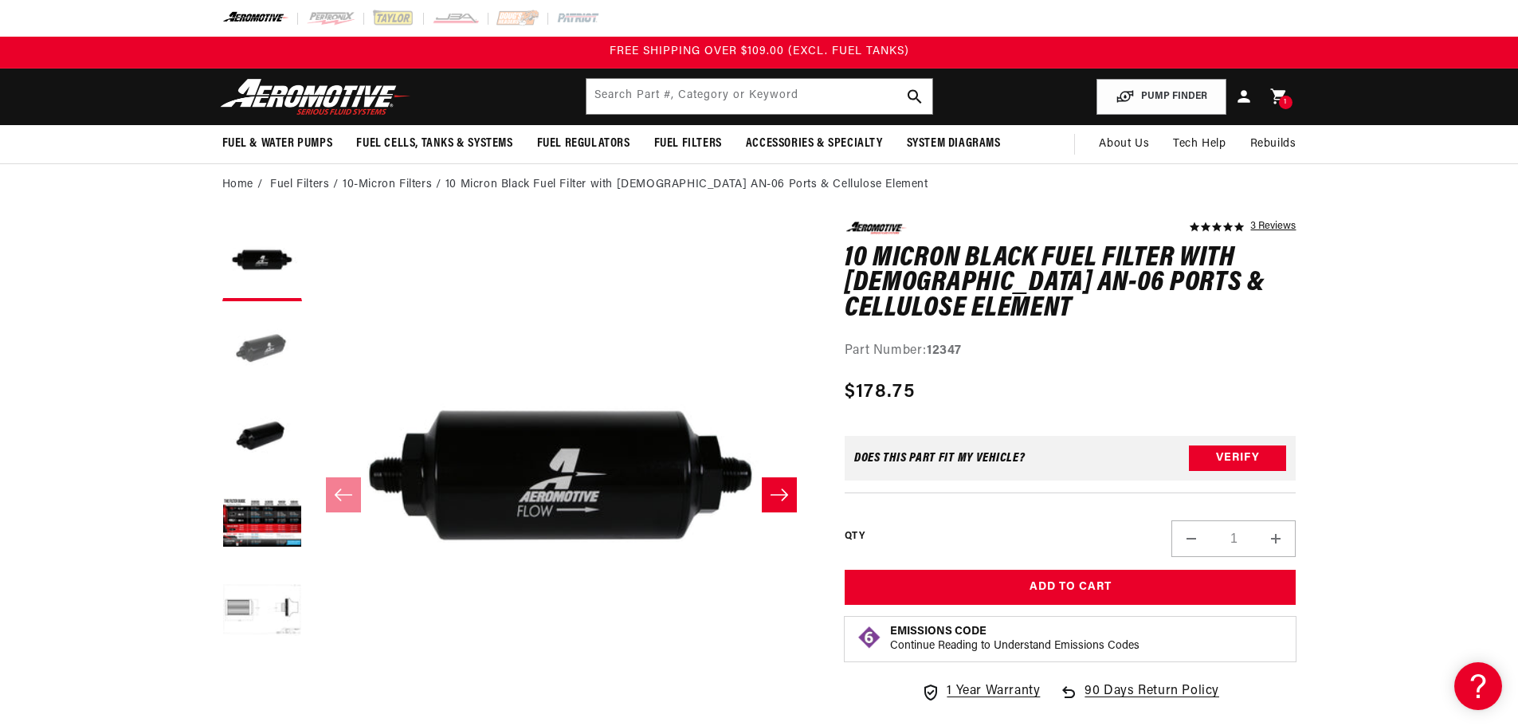
click at [261, 346] on button "Load image 2 in gallery view" at bounding box center [262, 349] width 80 height 80
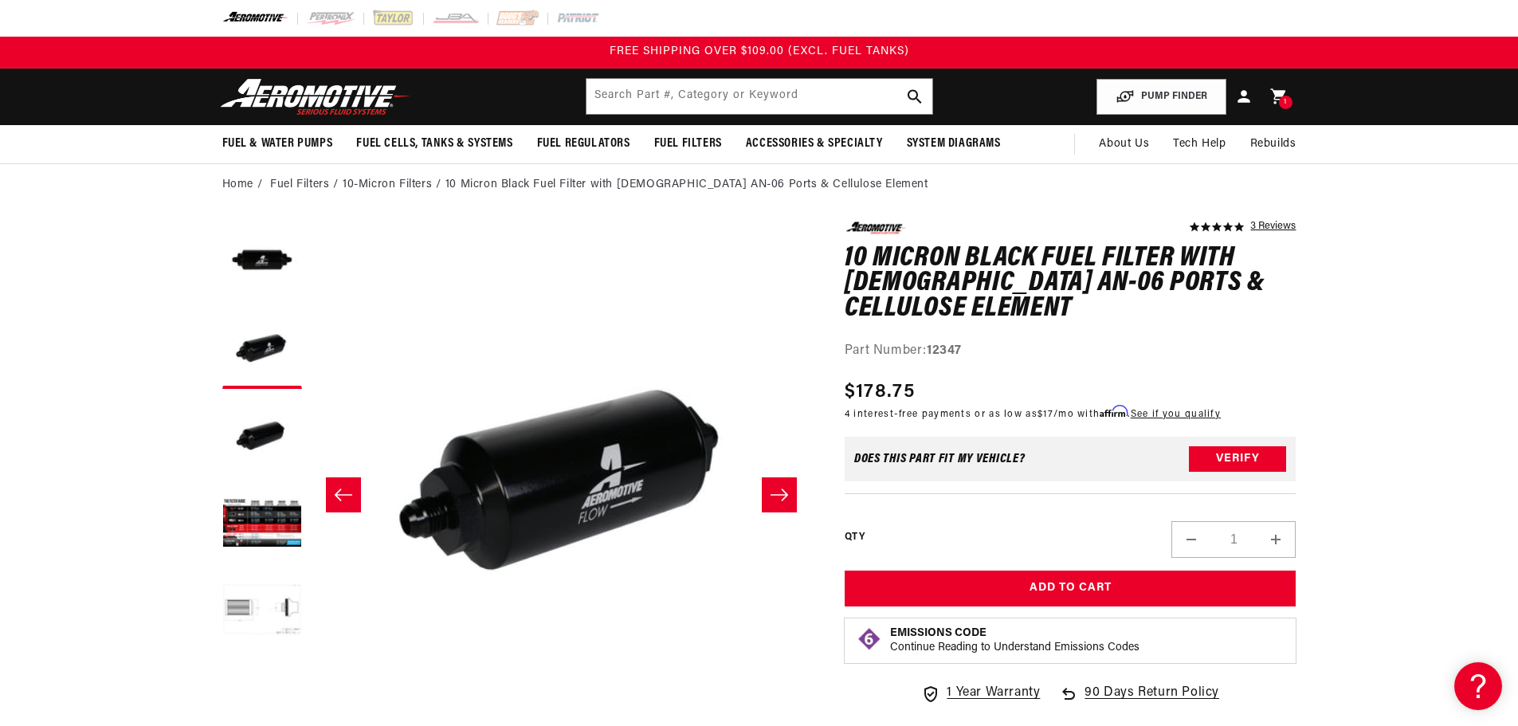
scroll to position [0, 503]
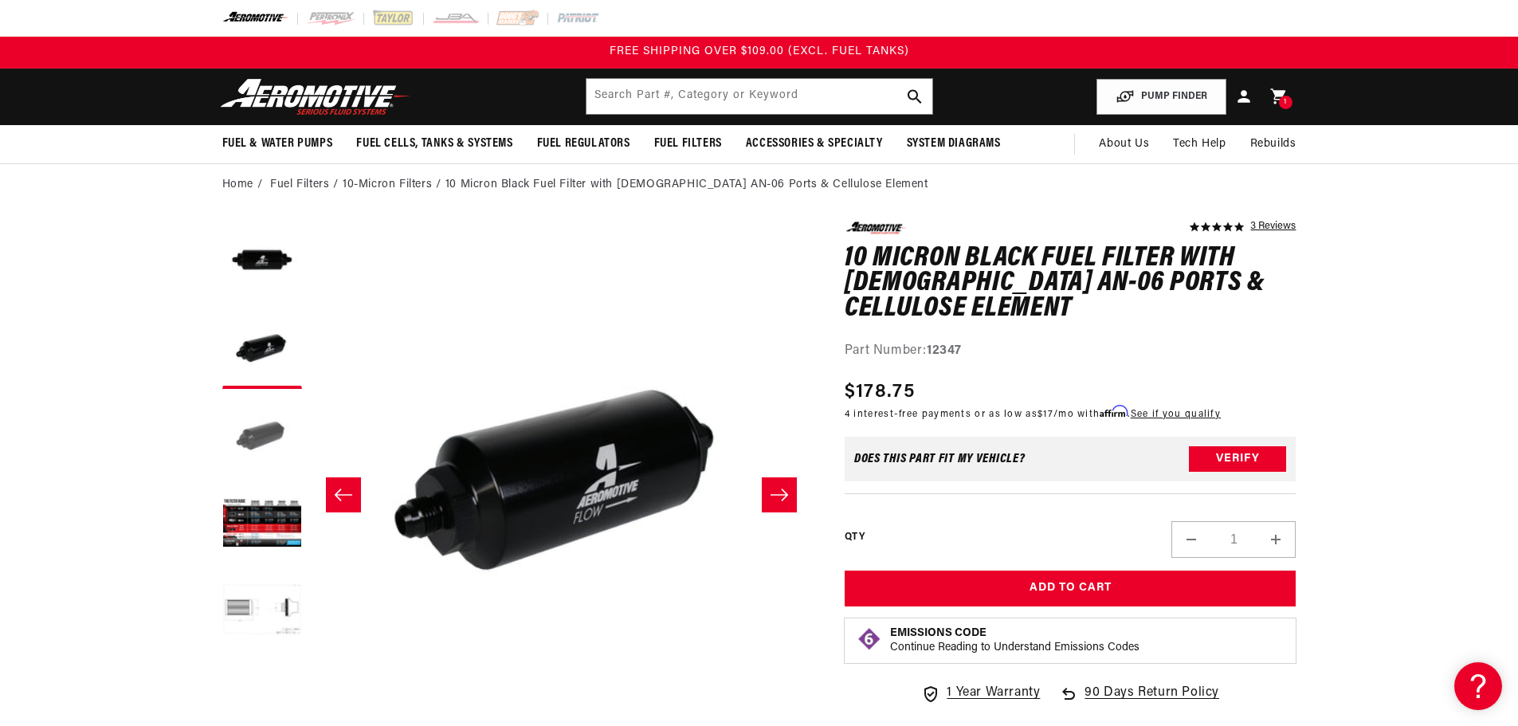
click at [253, 431] on button "Load image 3 in gallery view" at bounding box center [262, 437] width 80 height 80
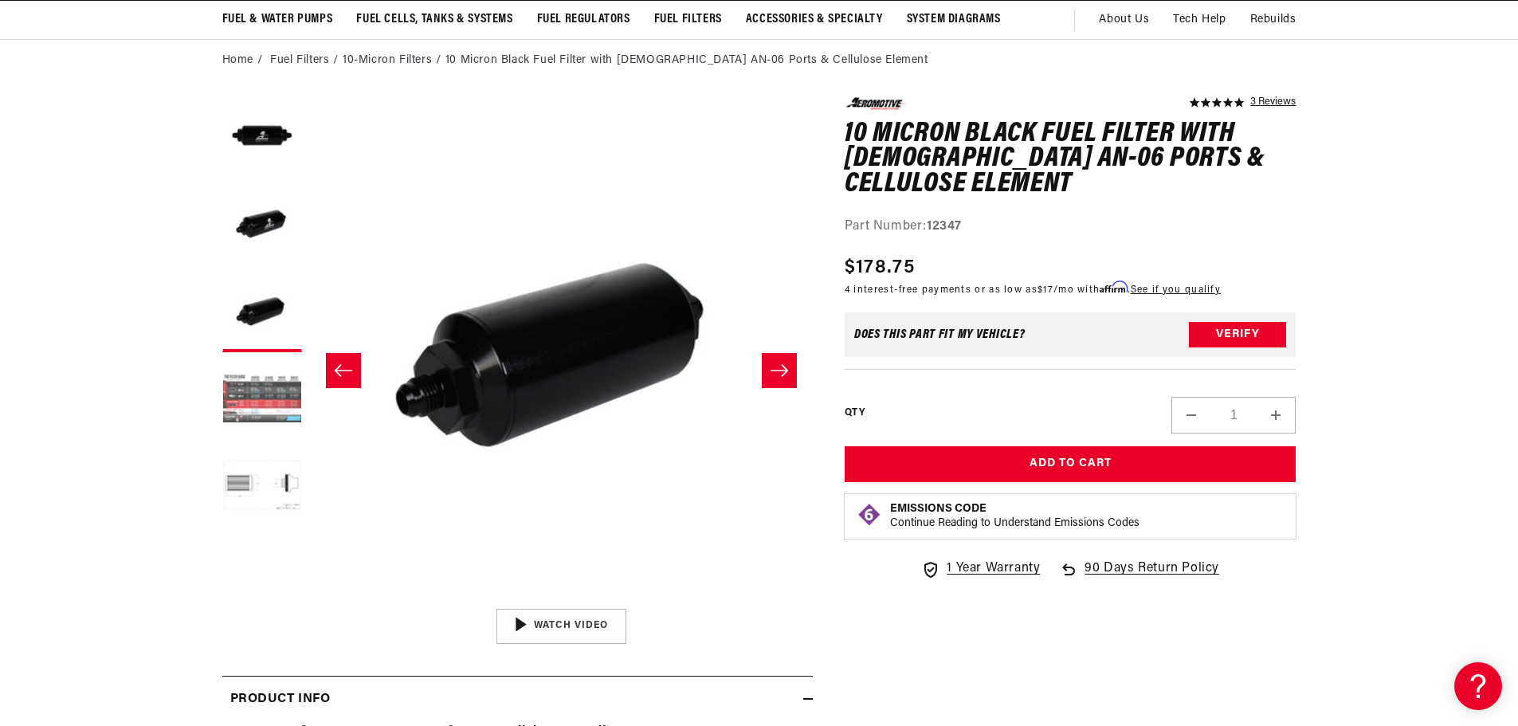
scroll to position [159, 0]
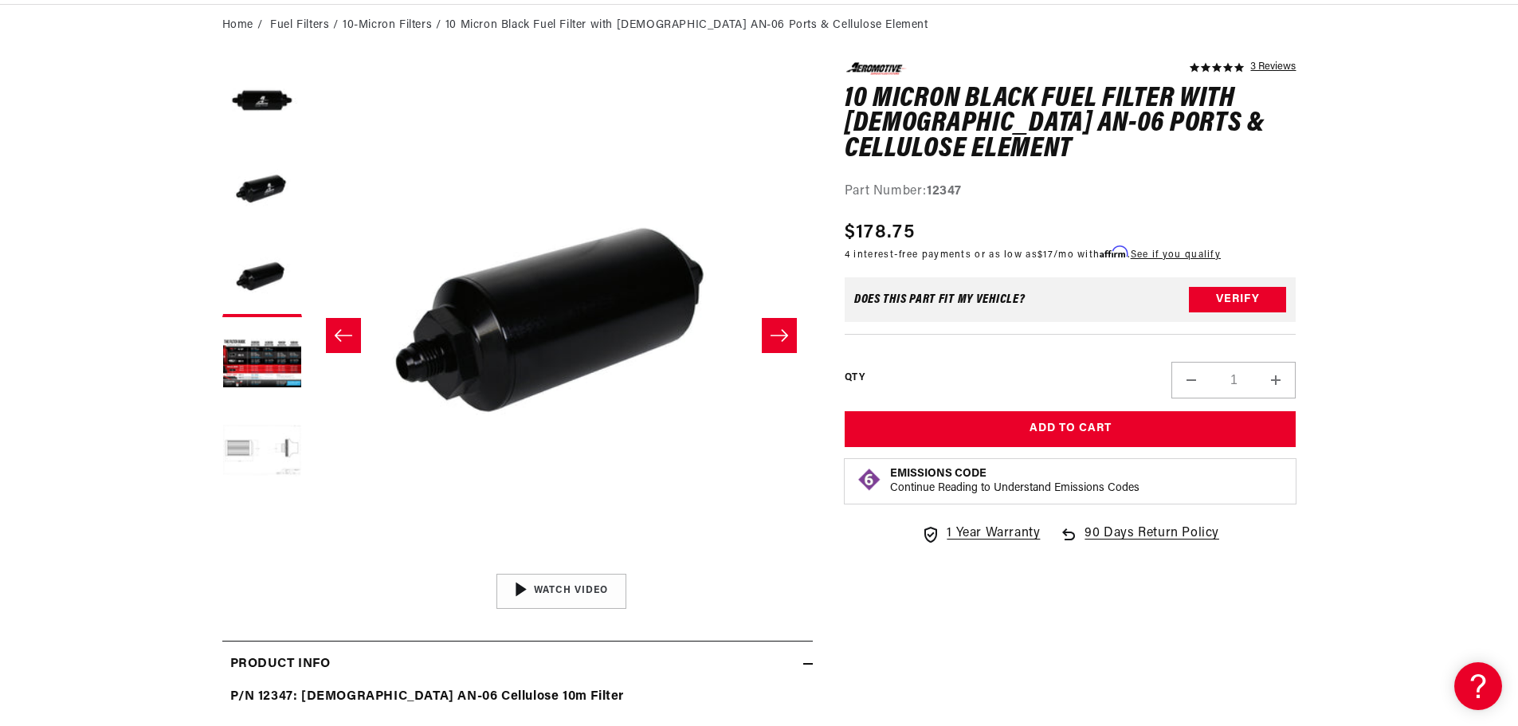
click at [282, 457] on button "Load image 5 in gallery view" at bounding box center [262, 453] width 80 height 80
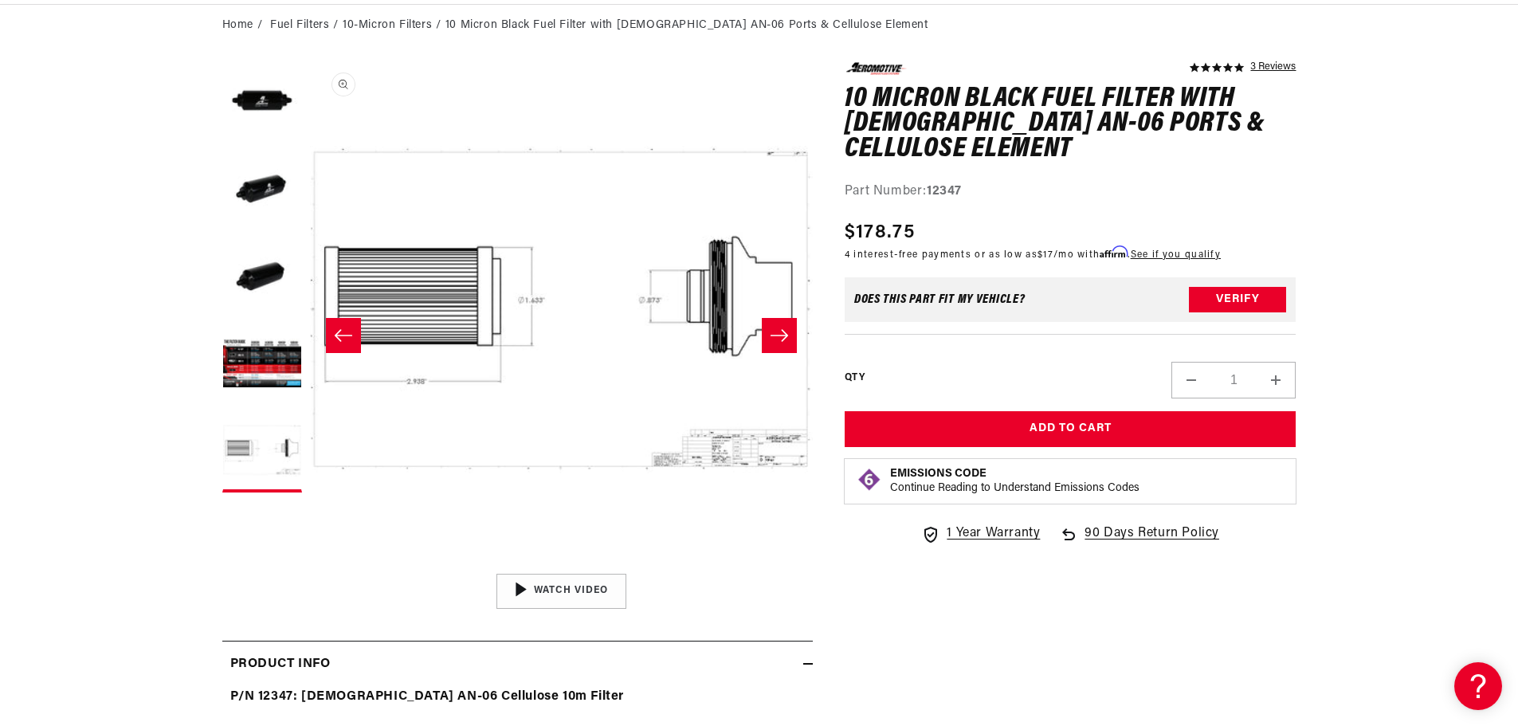
scroll to position [0, 2012]
click at [271, 350] on button "Load image 4 in gallery view" at bounding box center [262, 365] width 80 height 80
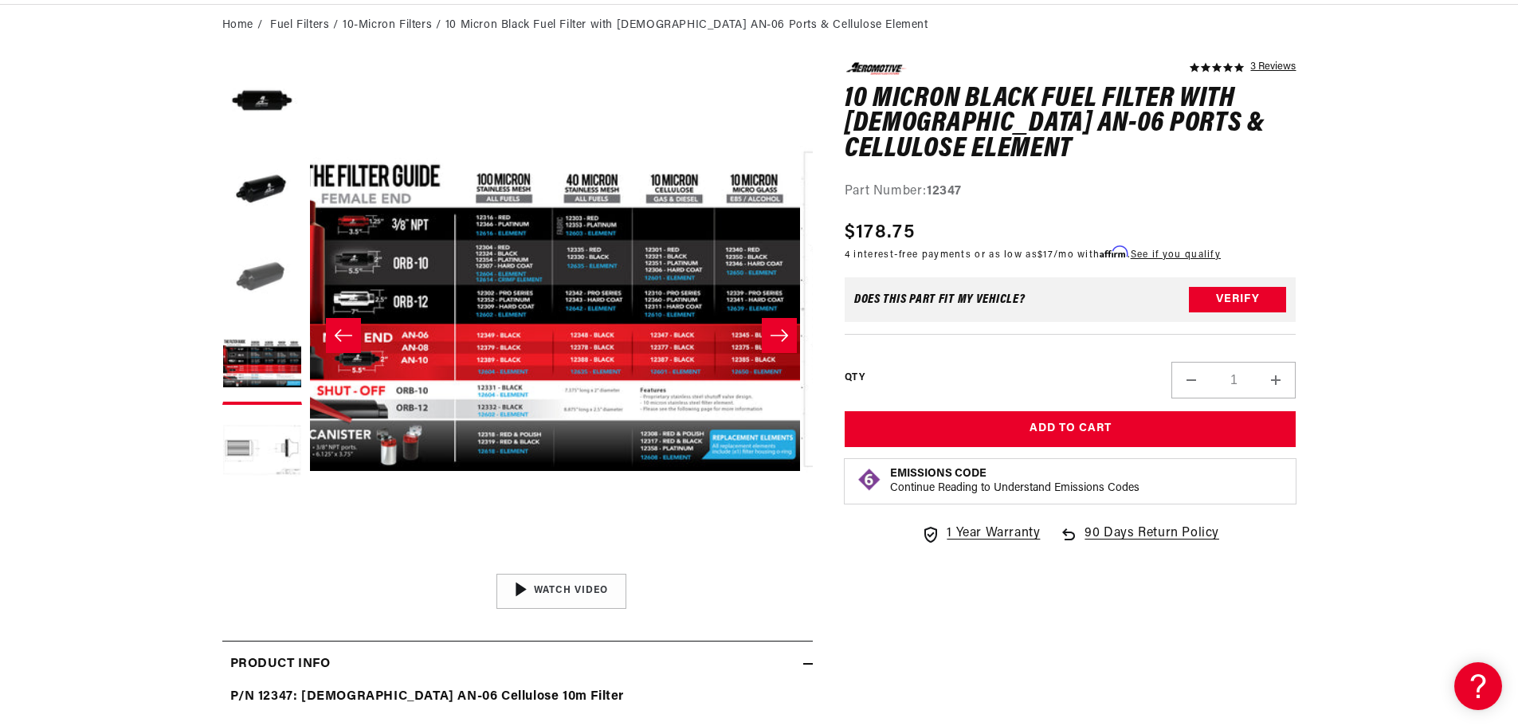
click at [267, 253] on button "Load image 3 in gallery view" at bounding box center [262, 277] width 80 height 80
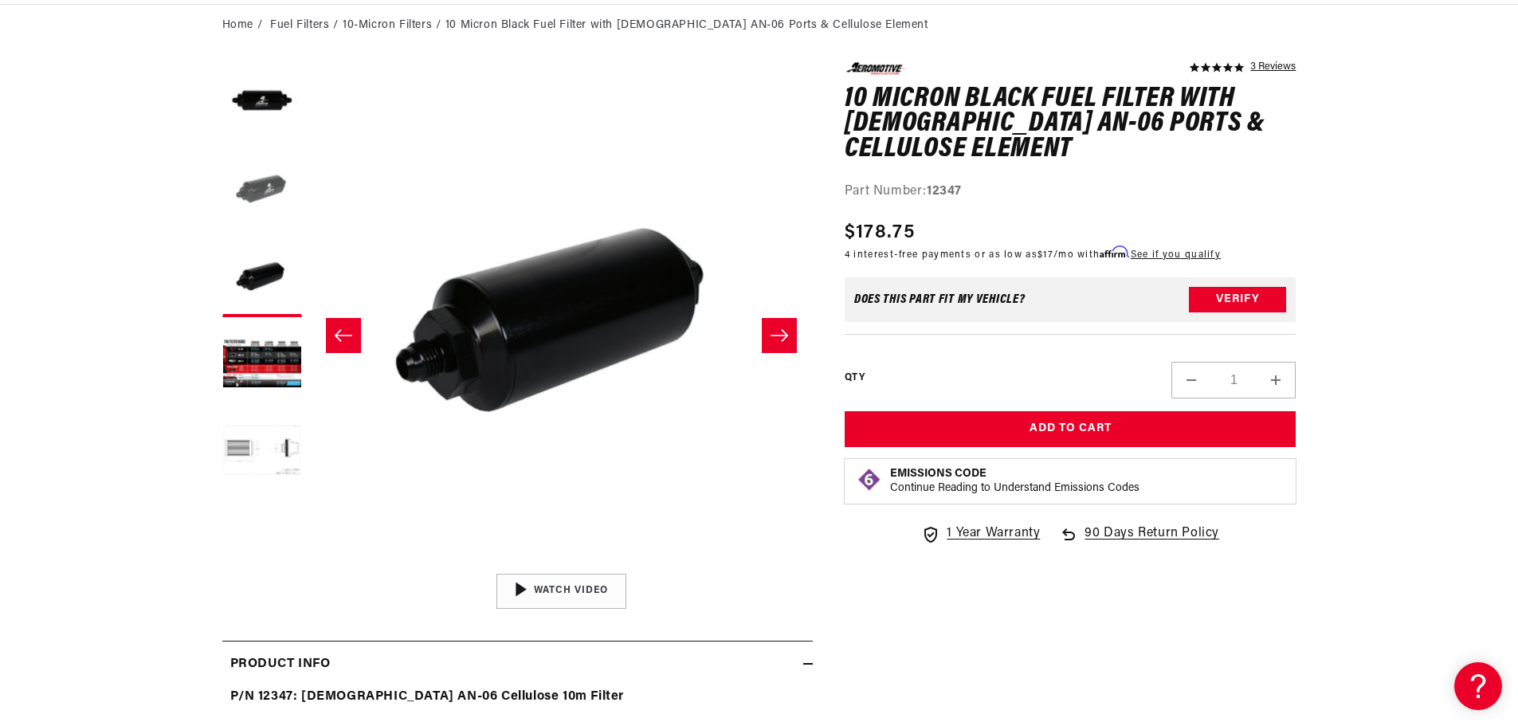
click at [275, 219] on button "Load image 2 in gallery view" at bounding box center [262, 190] width 80 height 80
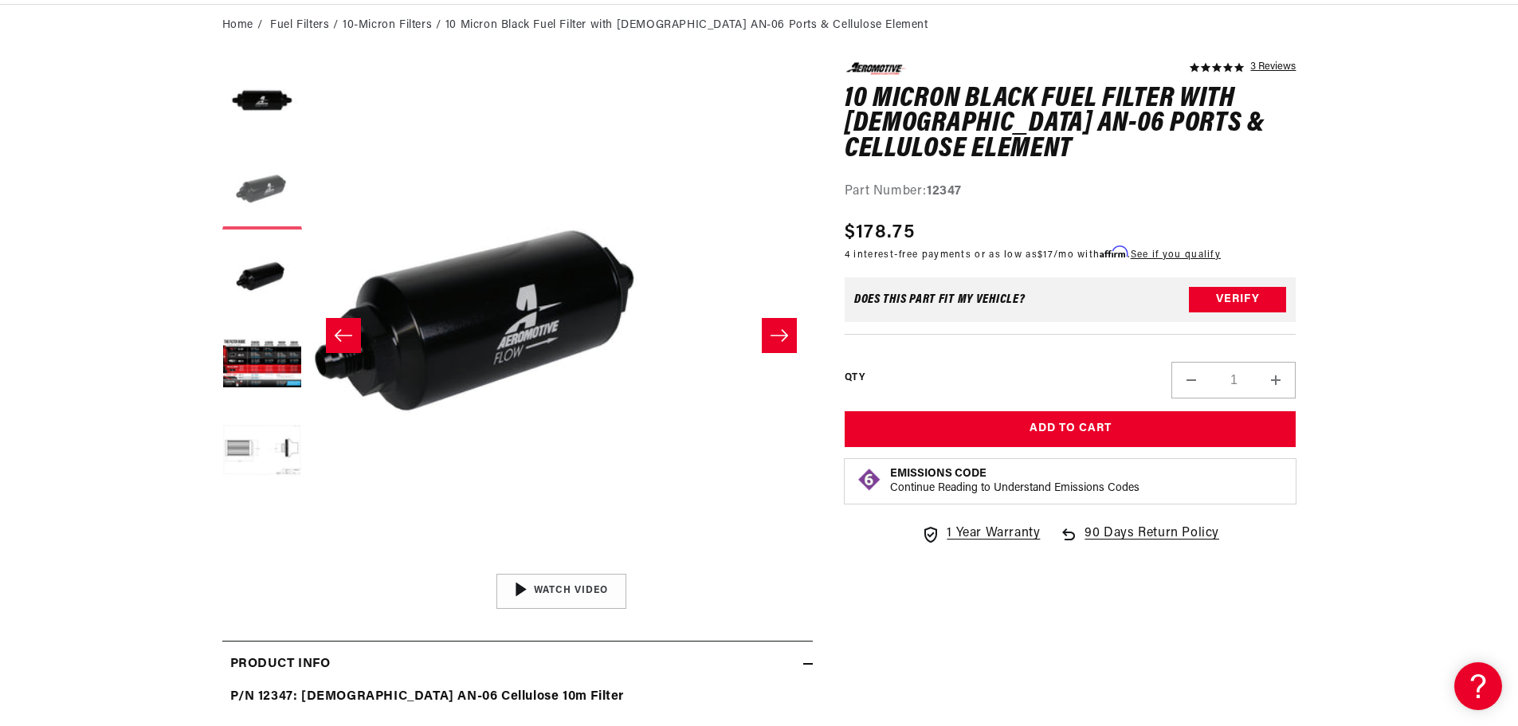
scroll to position [0, 503]
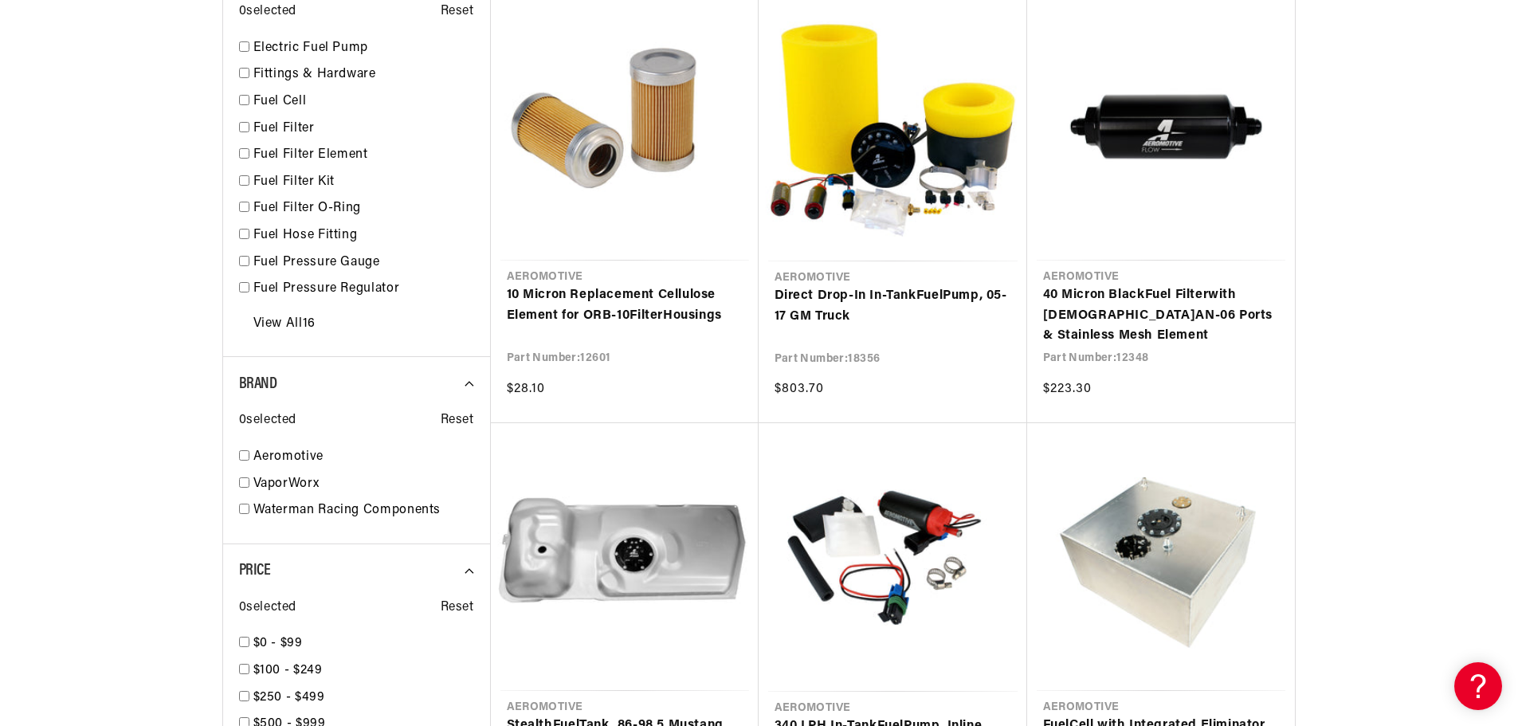
scroll to position [1195, 0]
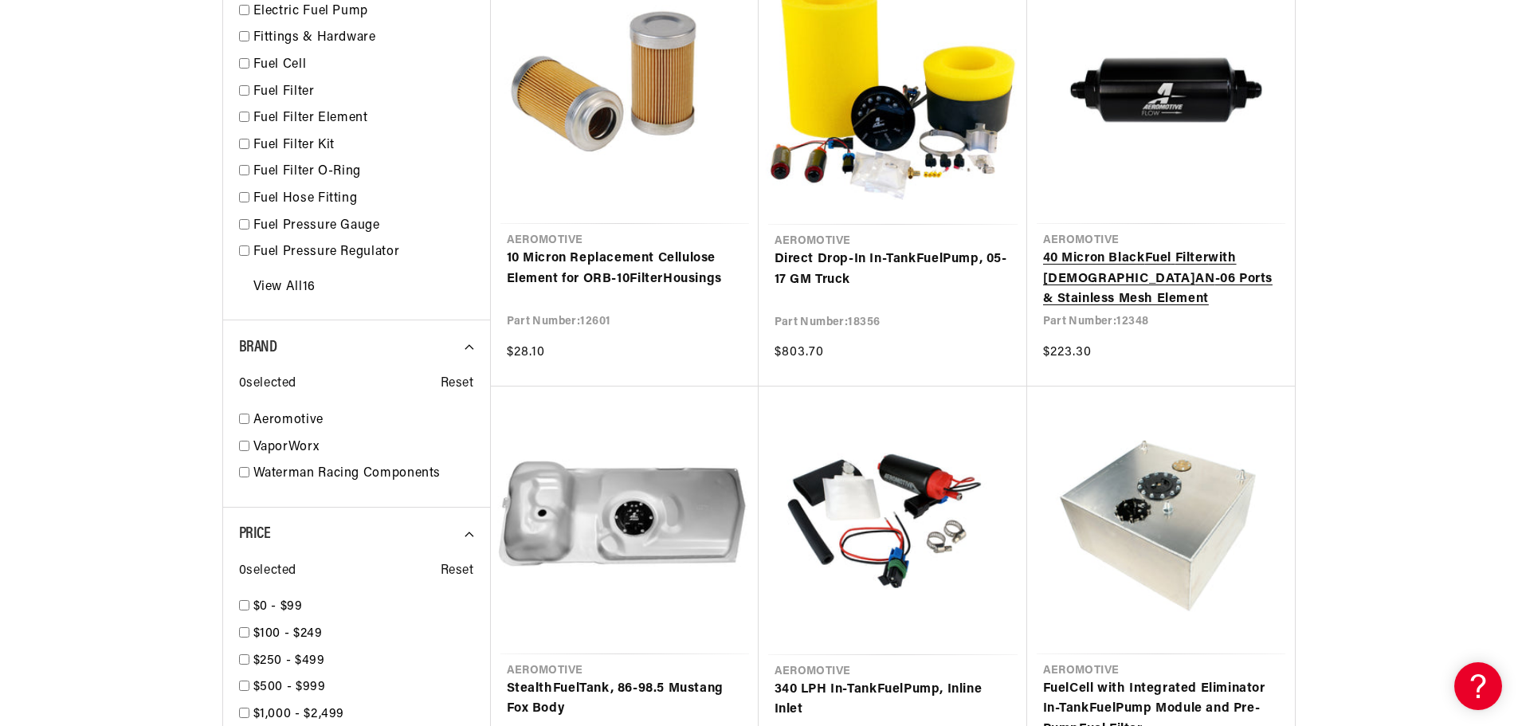
click at [1101, 277] on link "40 Micron Black Fuel Filter with [DEMOGRAPHIC_DATA] AN -06 Ports & Stainless Me…" at bounding box center [1161, 279] width 236 height 61
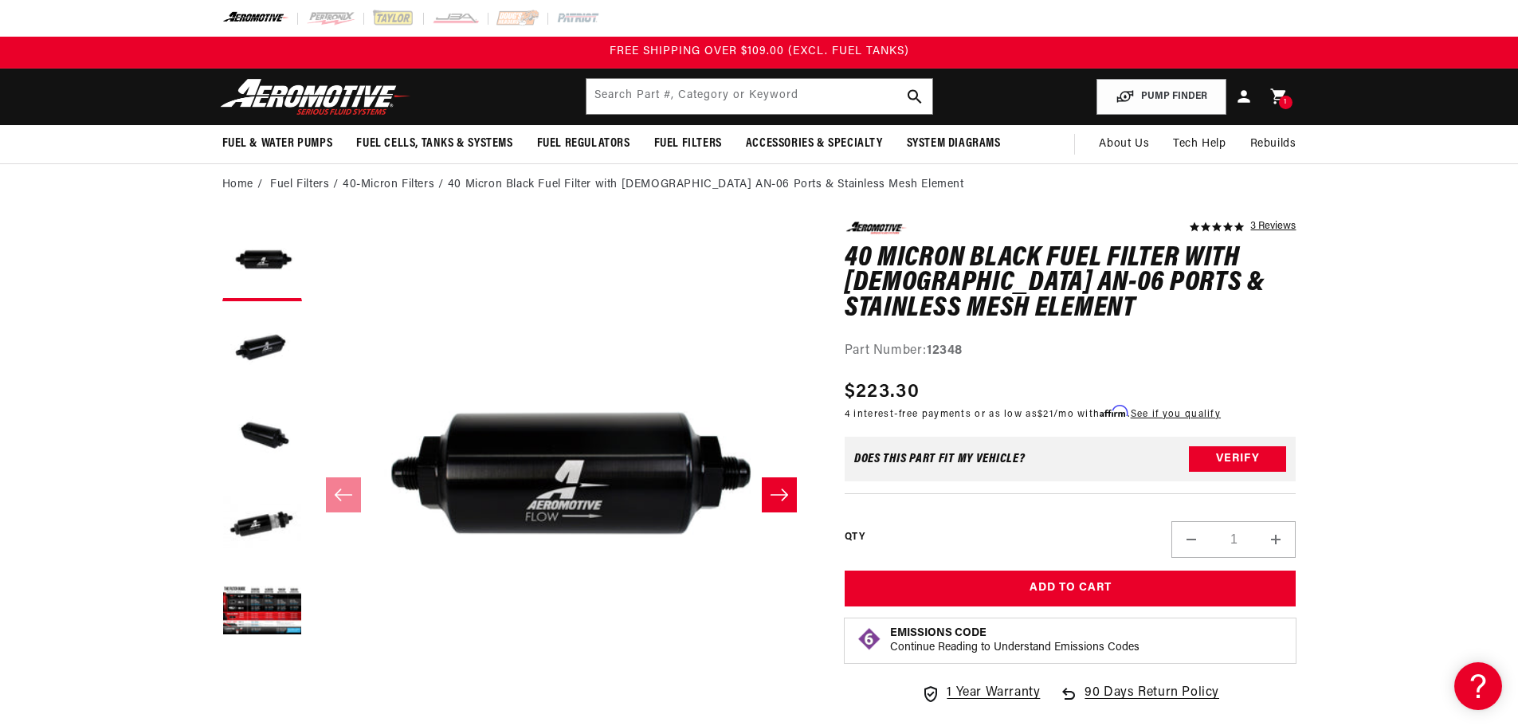
click at [780, 484] on button "Slide right" at bounding box center [779, 494] width 35 height 35
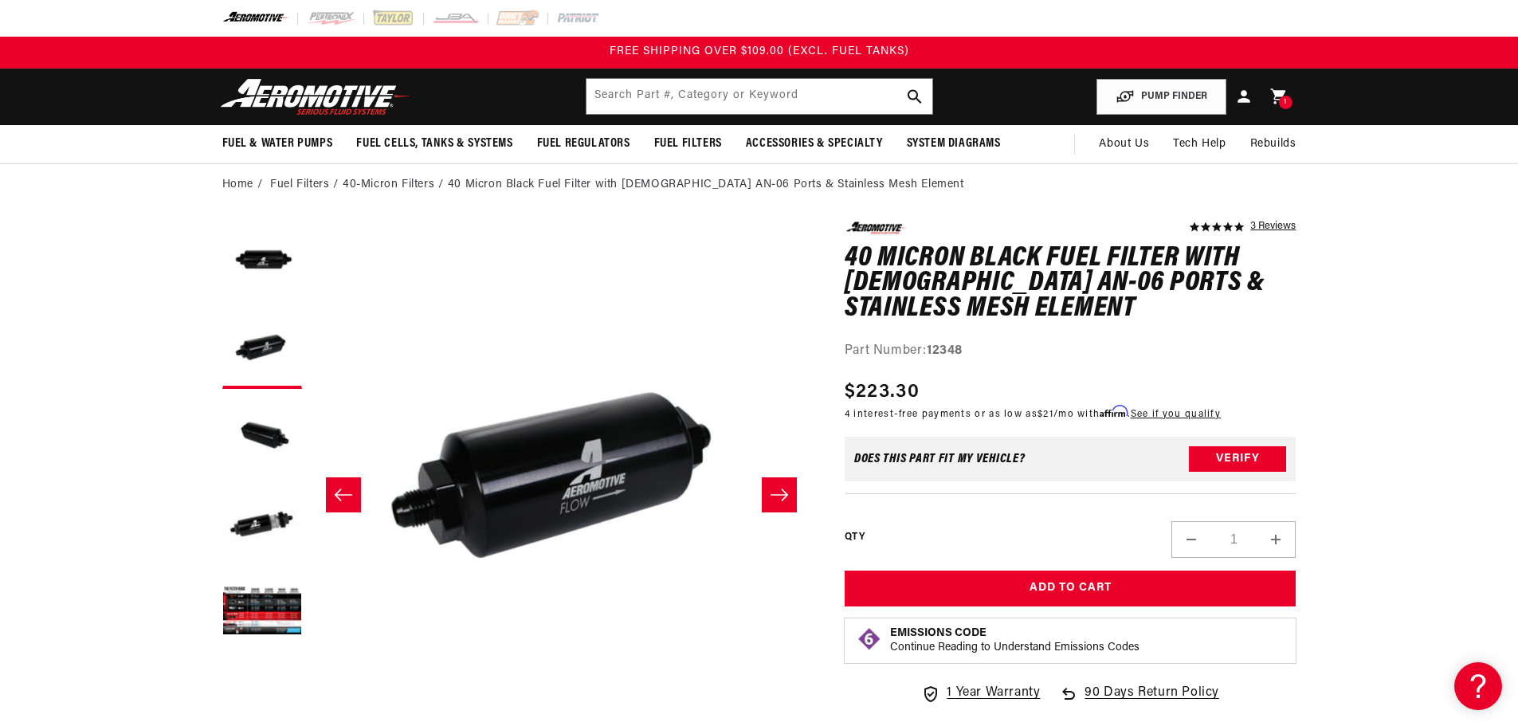
click at [780, 484] on button "Slide right" at bounding box center [779, 494] width 35 height 35
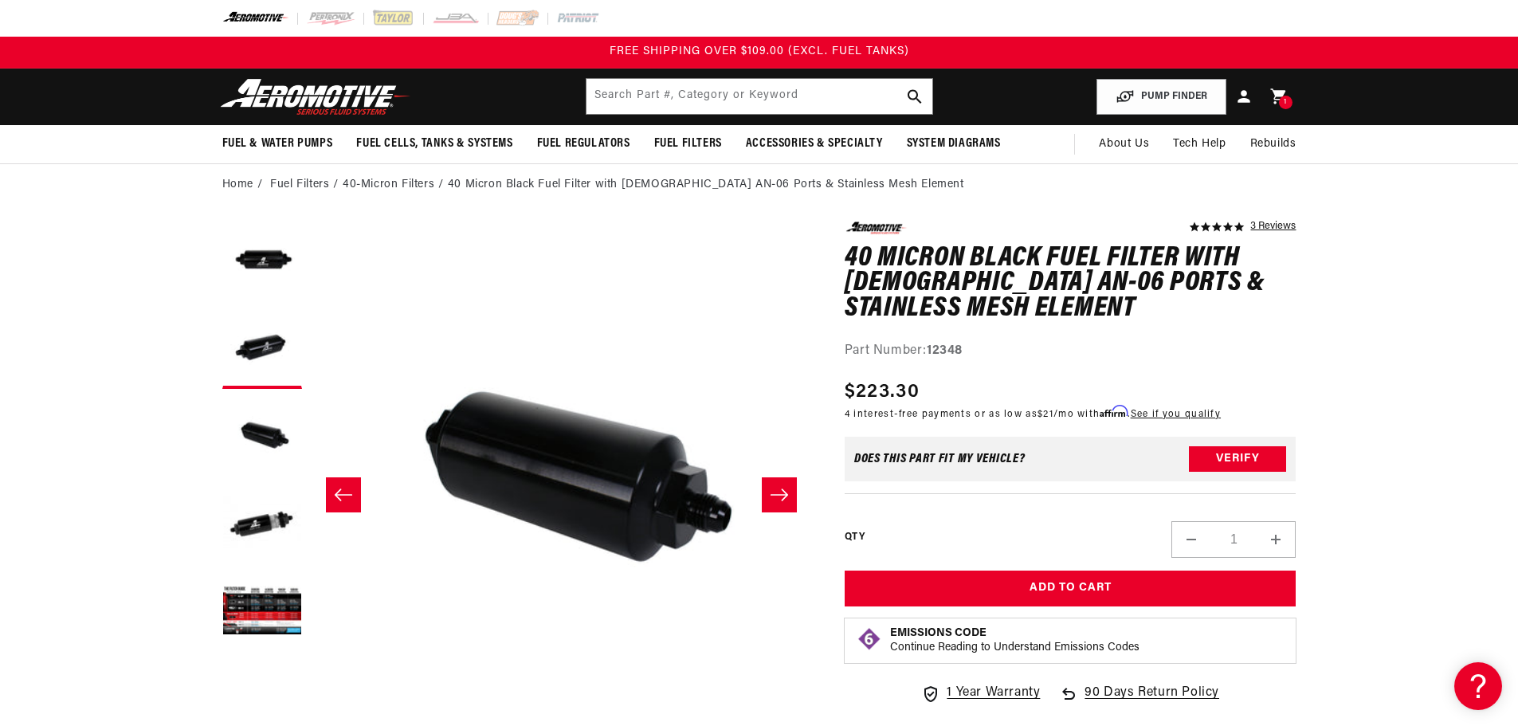
click at [780, 484] on button "Slide right" at bounding box center [779, 494] width 35 height 35
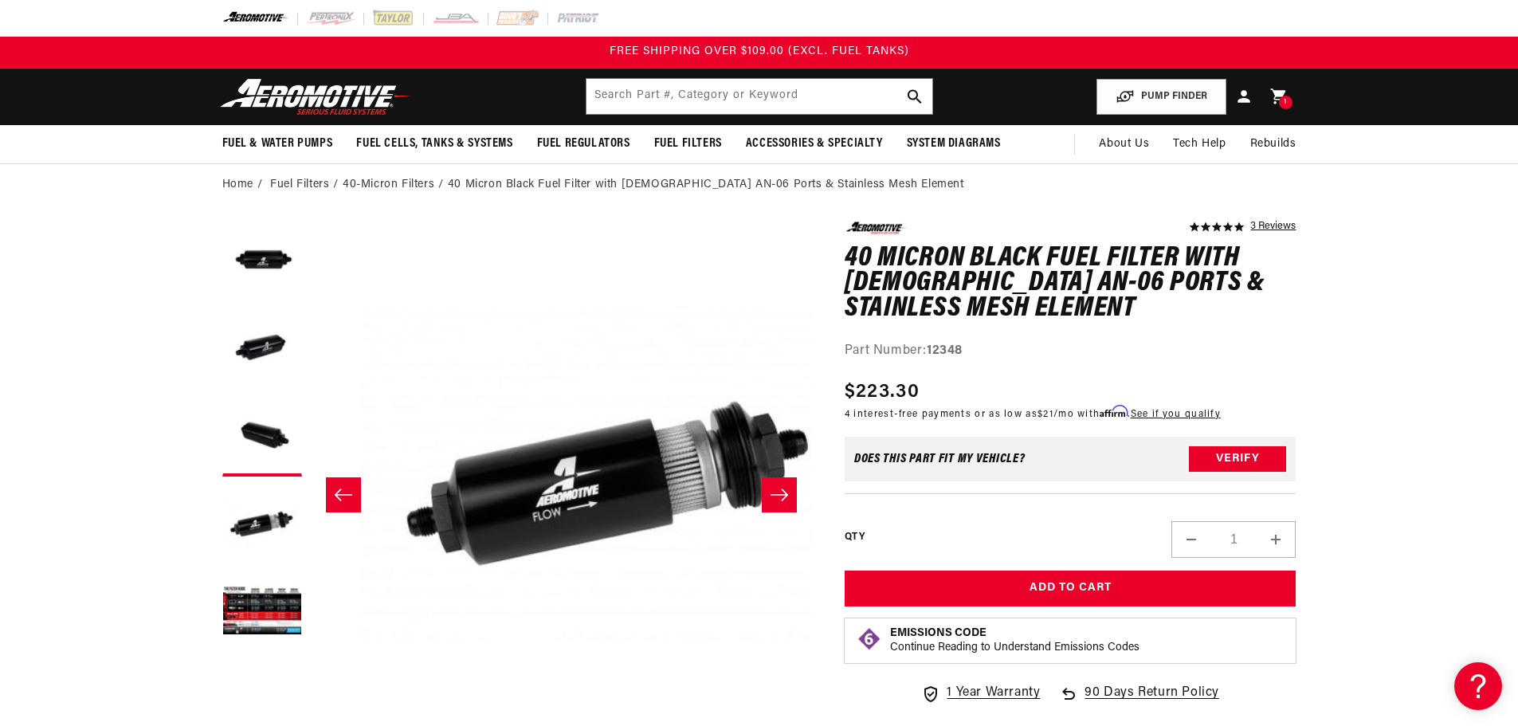
scroll to position [0, 1509]
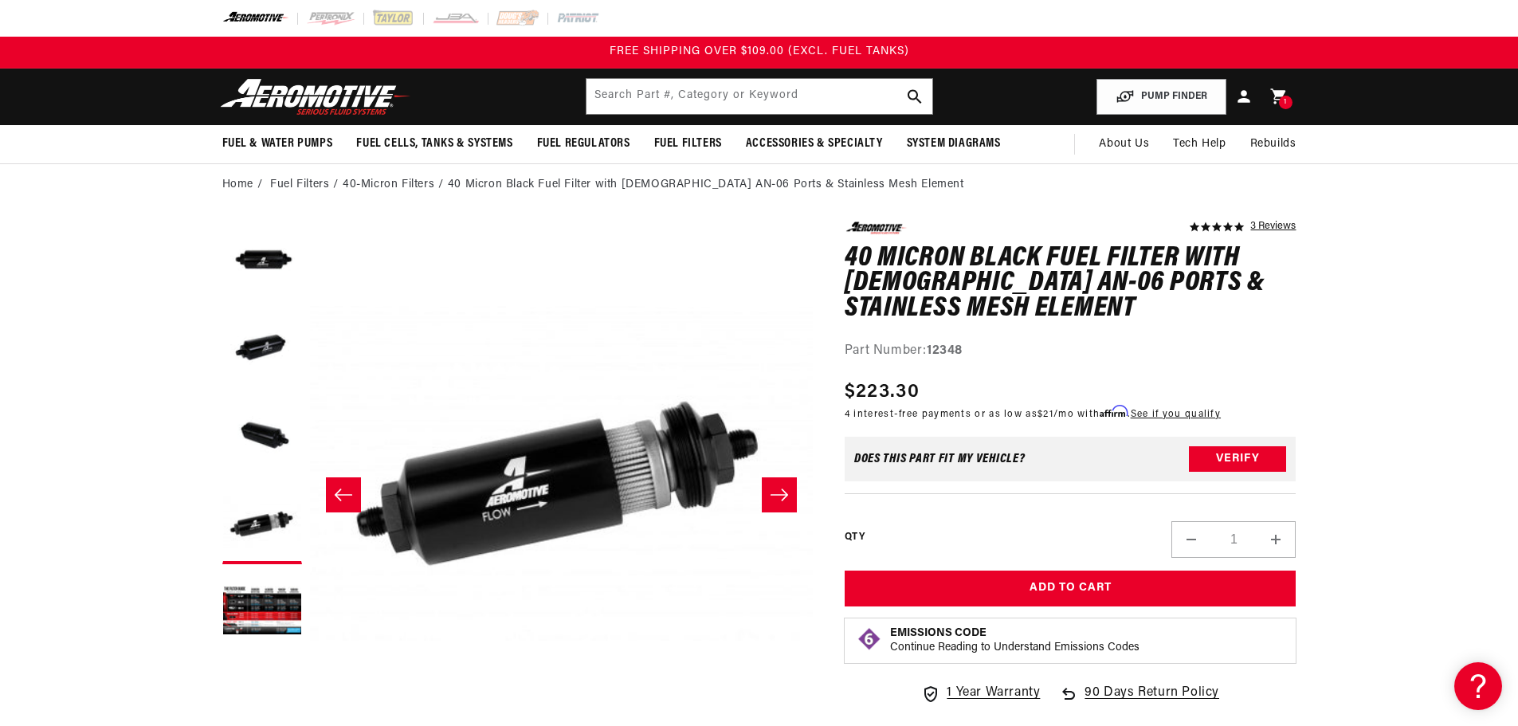
click at [780, 484] on button "Slide right" at bounding box center [779, 494] width 35 height 35
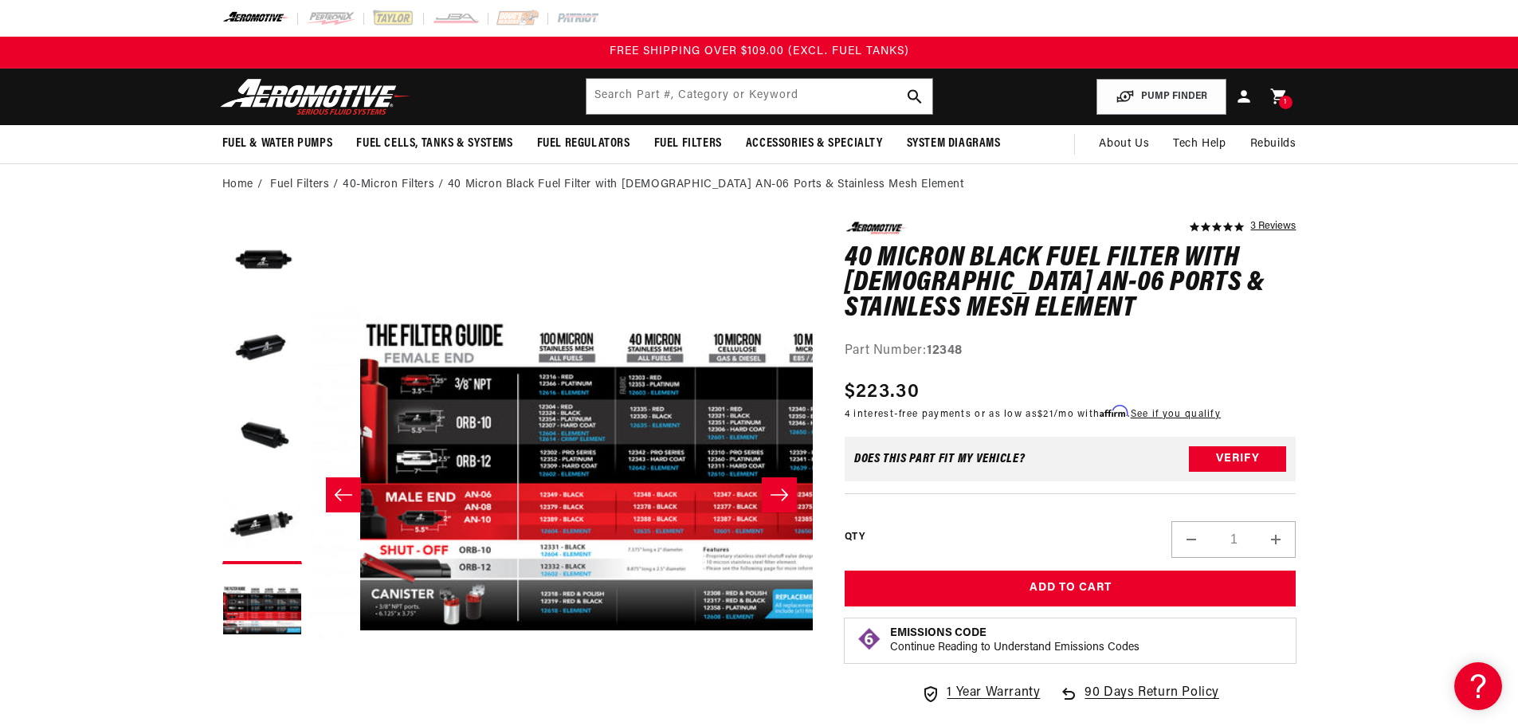
scroll to position [0, 2012]
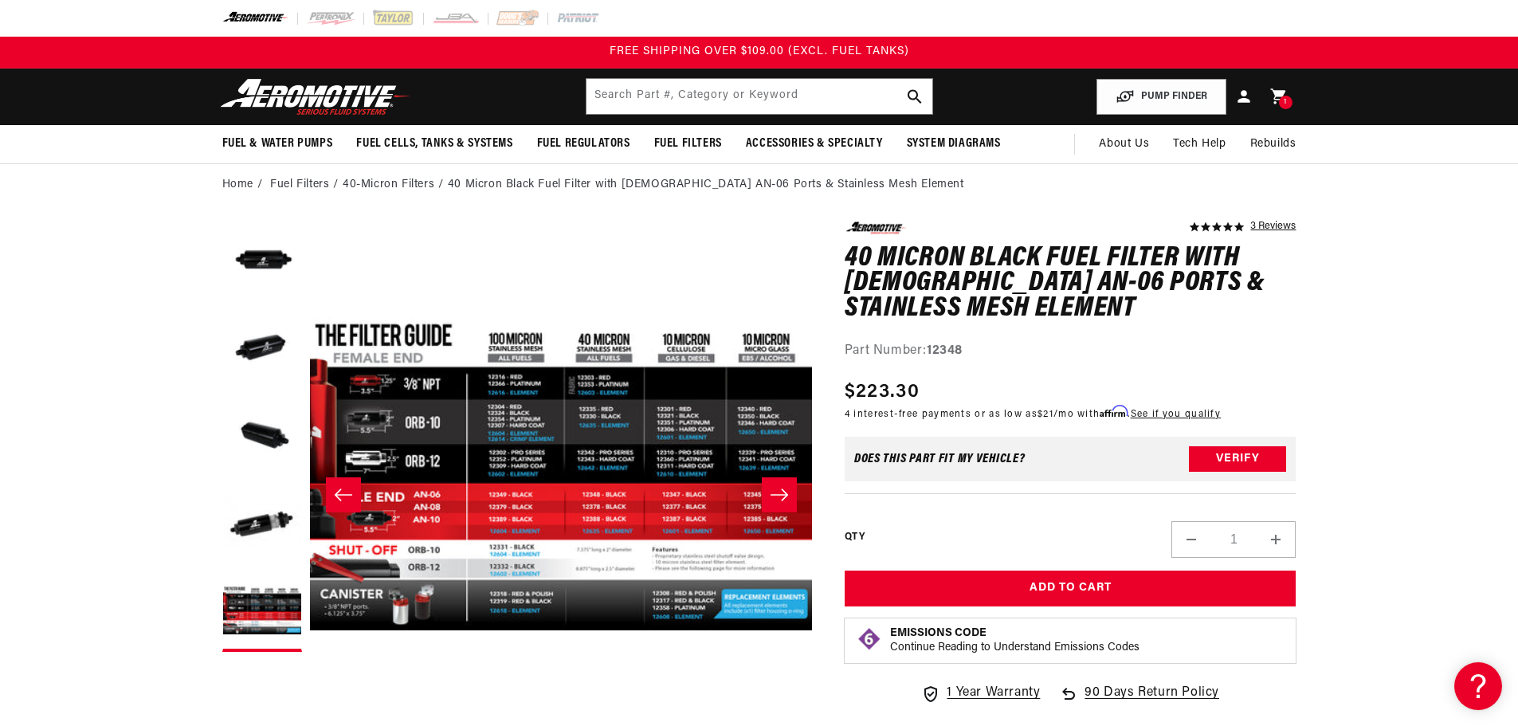
click at [780, 484] on button "Slide right" at bounding box center [779, 494] width 35 height 35
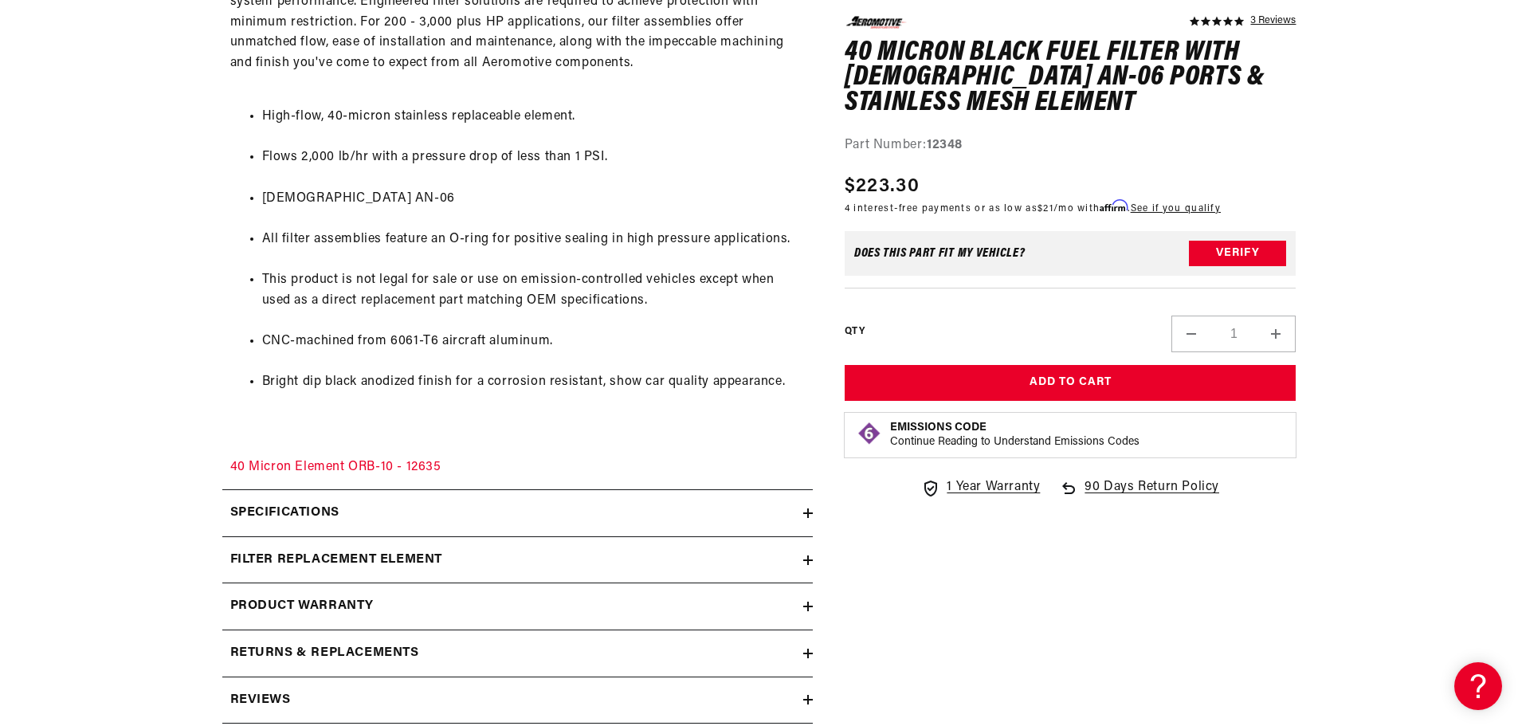
scroll to position [1115, 0]
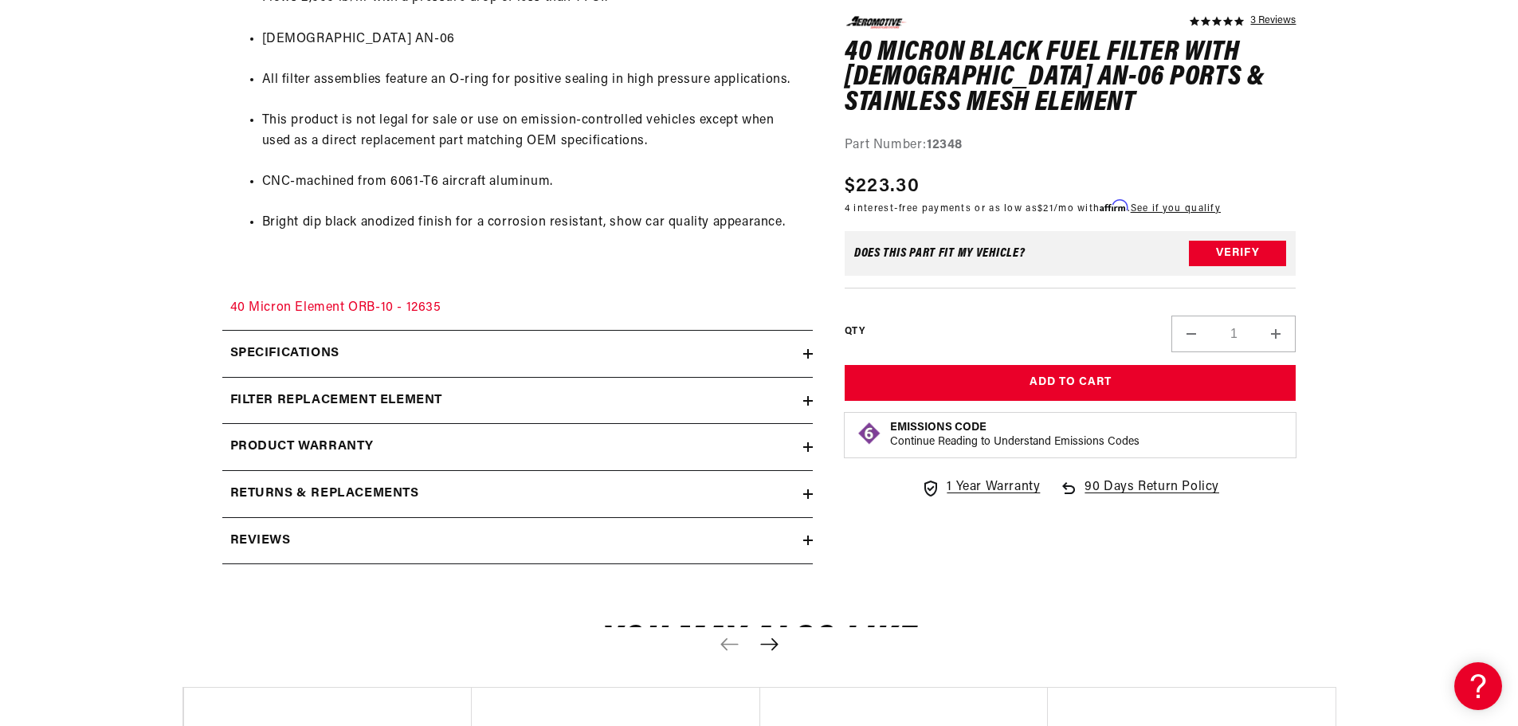
click at [366, 345] on div "Specifications" at bounding box center [512, 353] width 581 height 21
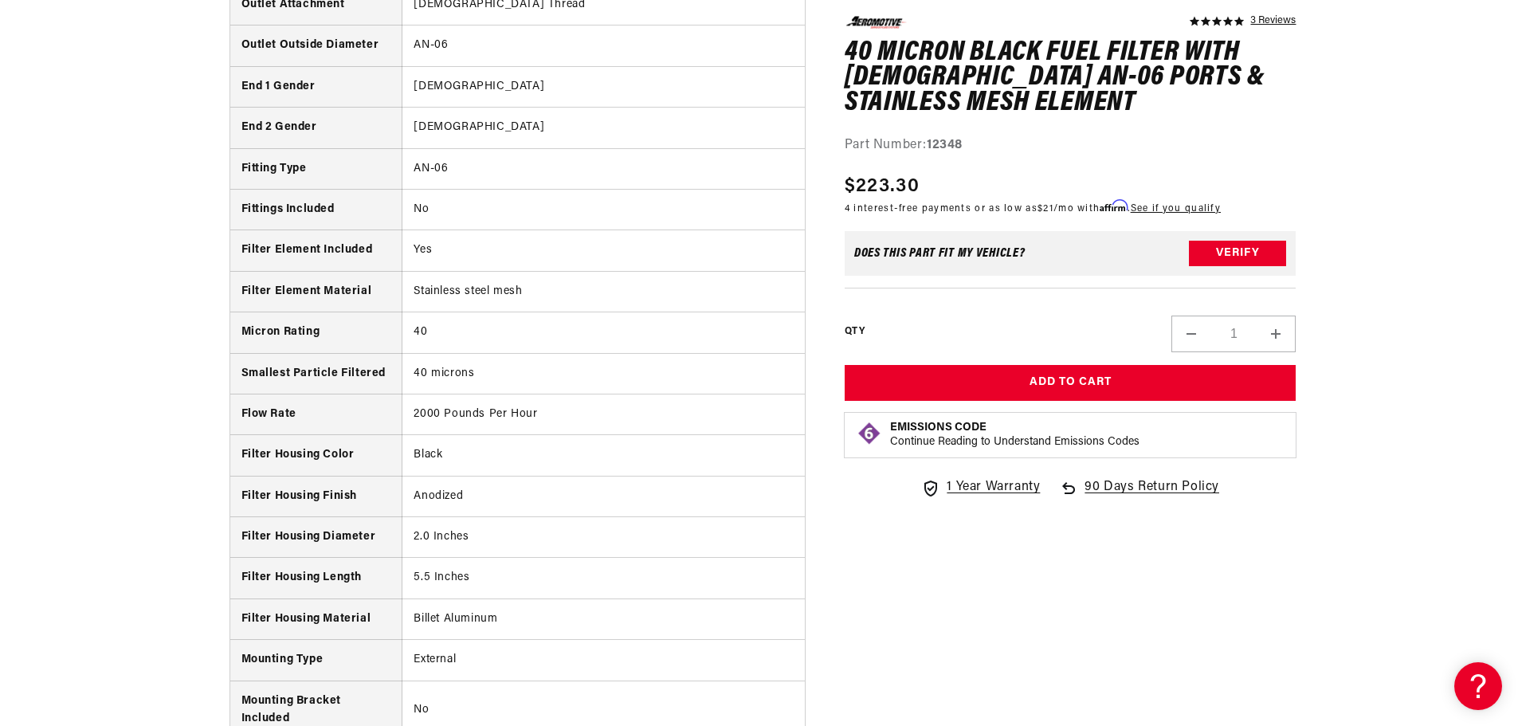
scroll to position [1912, 0]
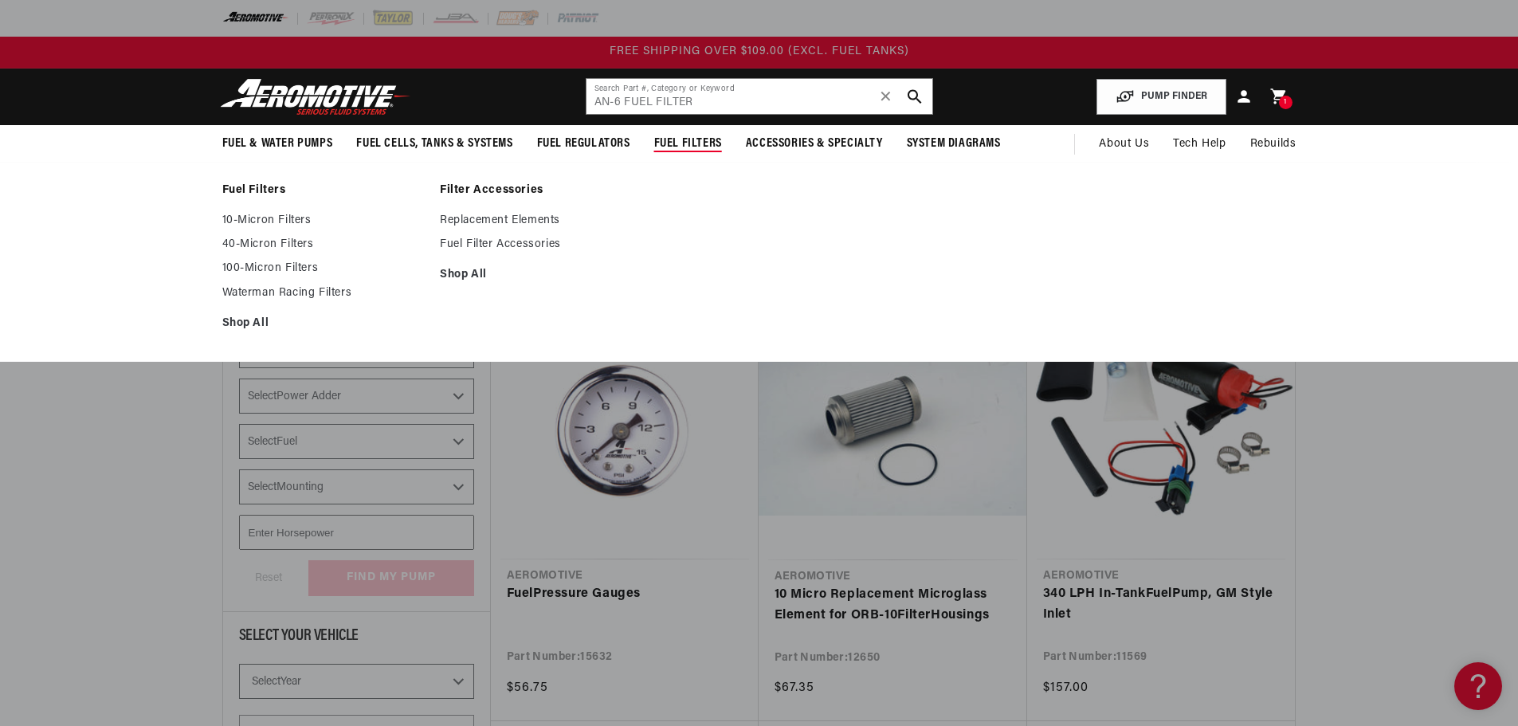
click at [669, 139] on span "Fuel Filters" at bounding box center [688, 143] width 68 height 17
click at [294, 221] on link "10-Micron Filters" at bounding box center [323, 221] width 202 height 14
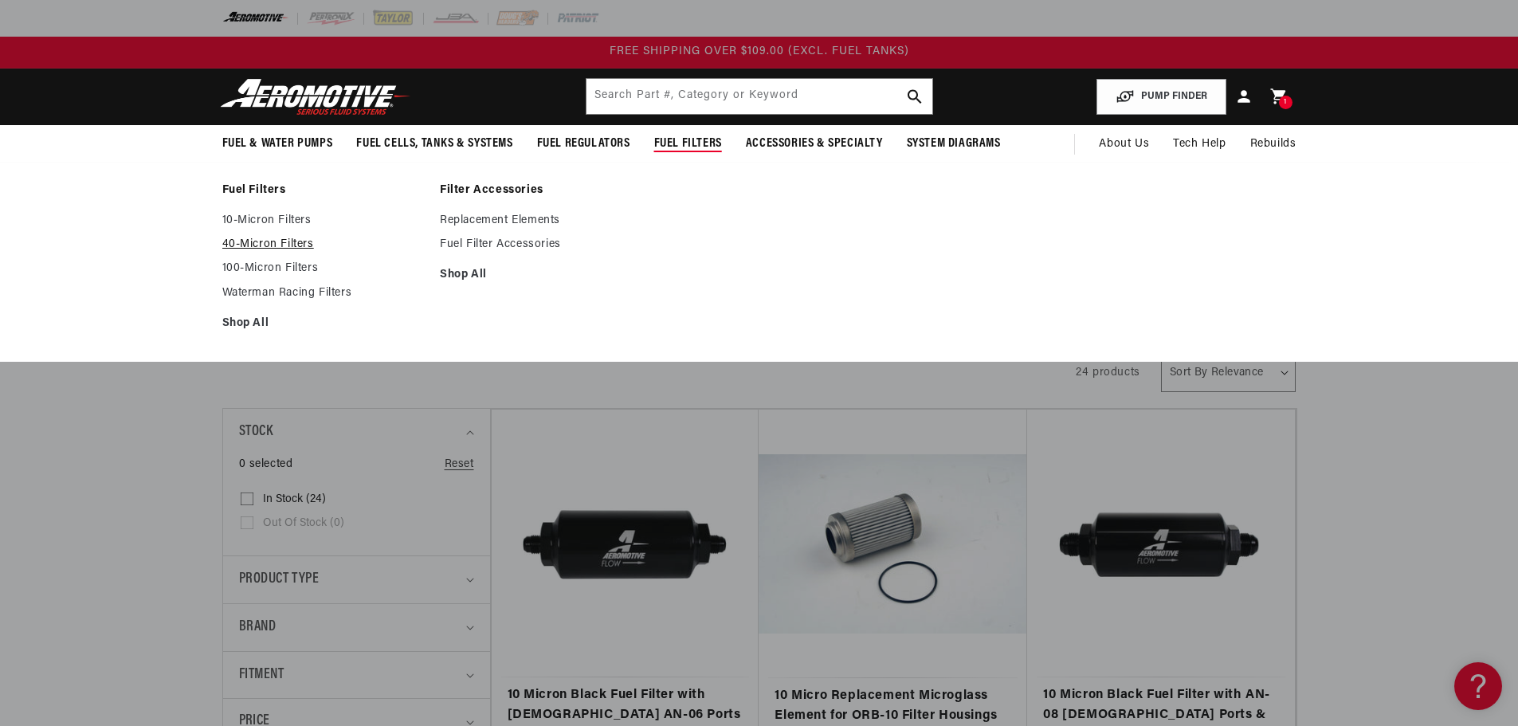
click at [278, 241] on link "40-Micron Filters" at bounding box center [323, 244] width 202 height 14
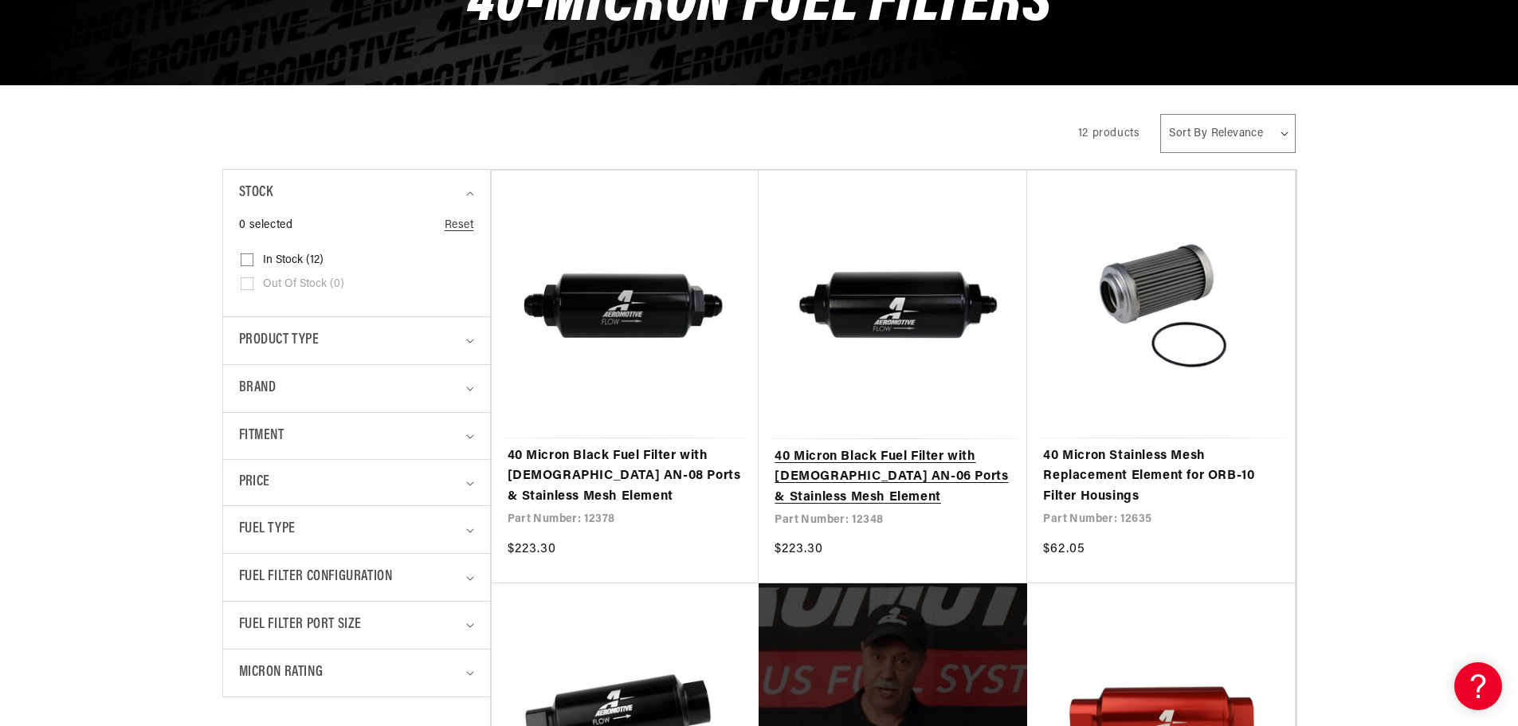
click at [856, 475] on link "40 Micron Black Fuel Filter with [DEMOGRAPHIC_DATA] AN-06 Ports & Stainless Mes…" at bounding box center [892, 477] width 237 height 61
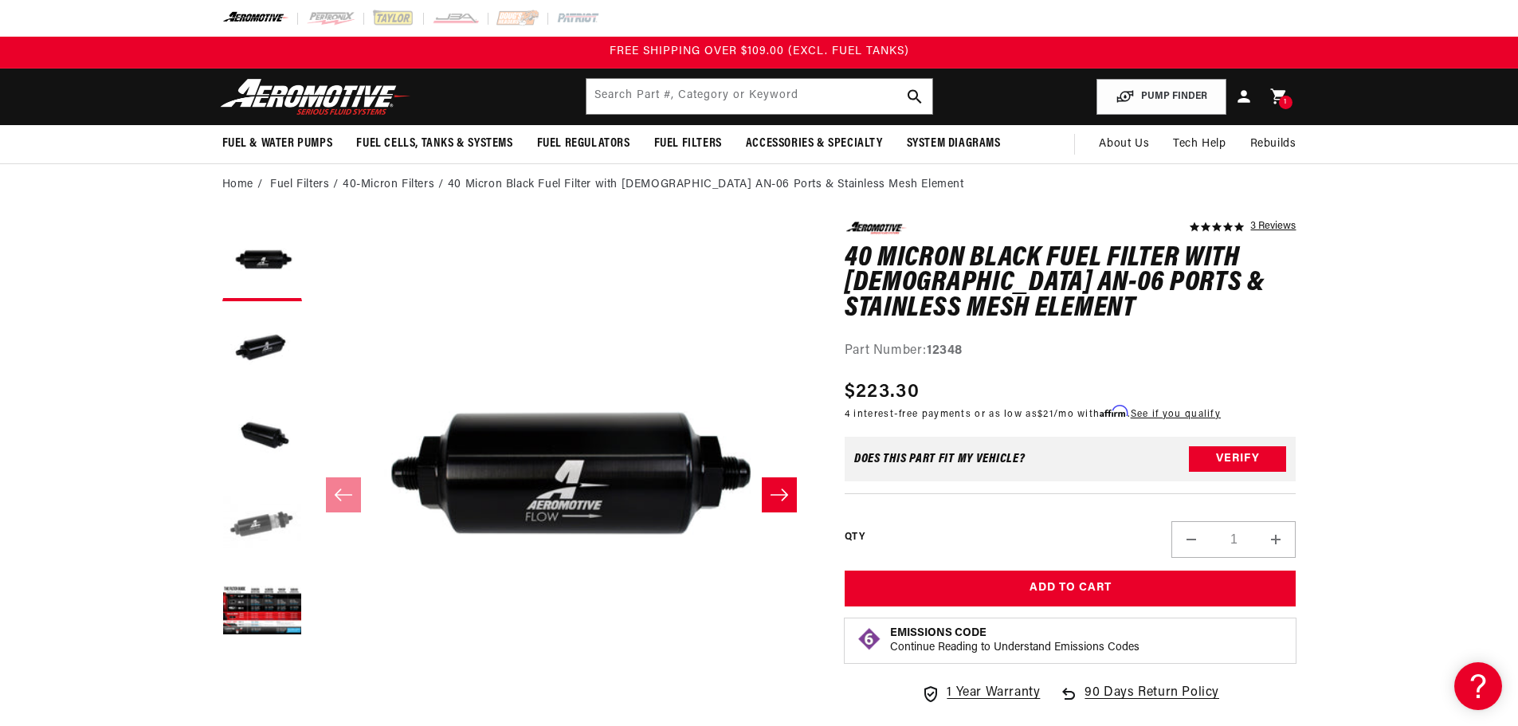
click at [276, 520] on button "Load image 4 in gallery view" at bounding box center [262, 524] width 80 height 80
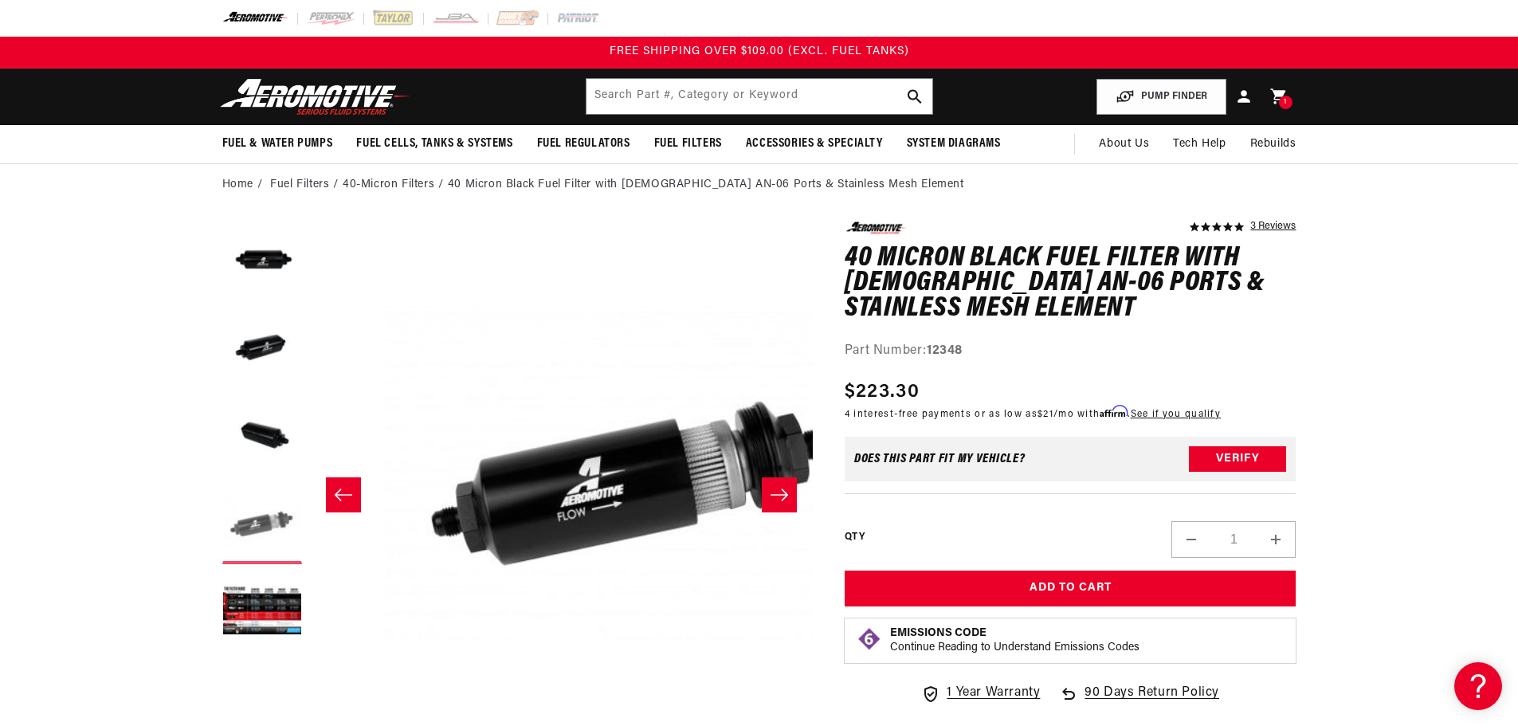
scroll to position [0, 1509]
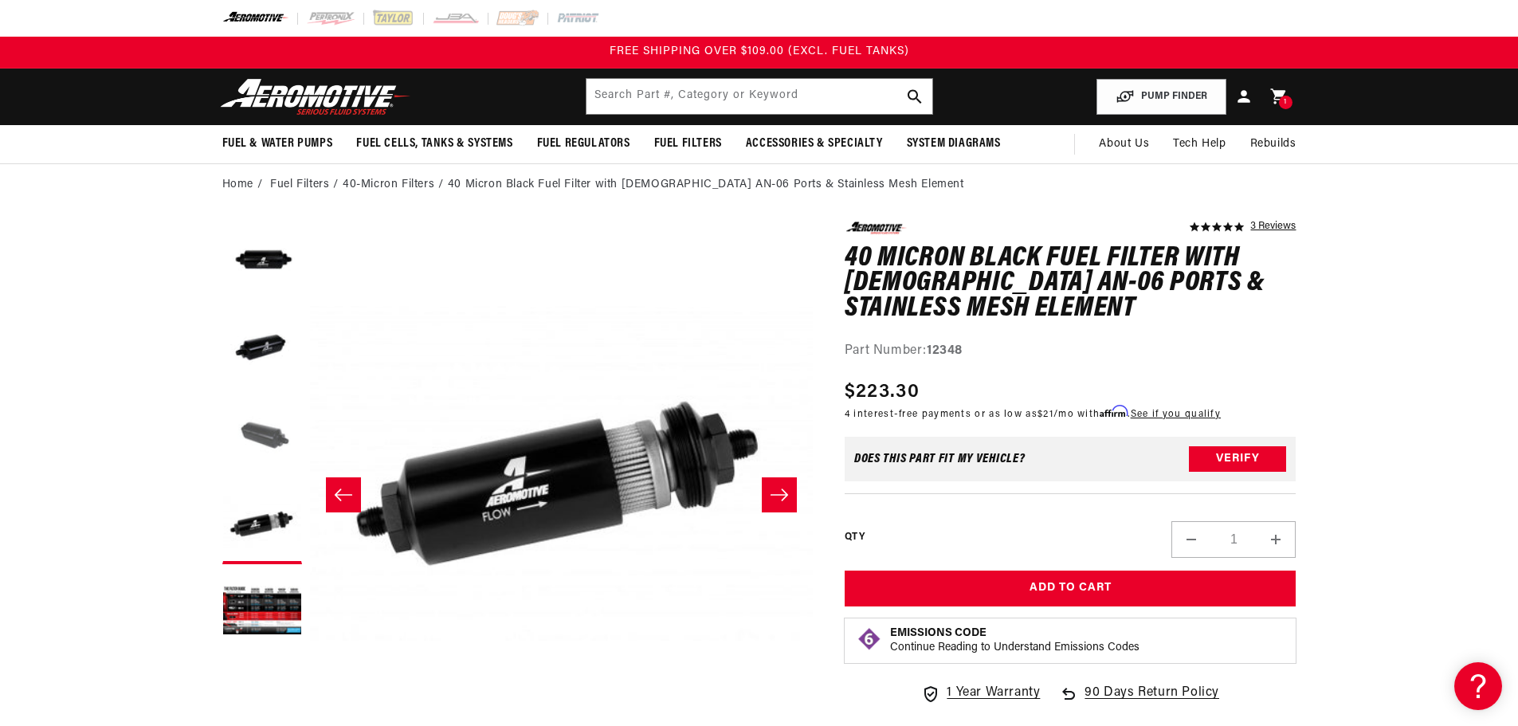
click at [267, 437] on button "Load image 3 in gallery view" at bounding box center [262, 437] width 80 height 80
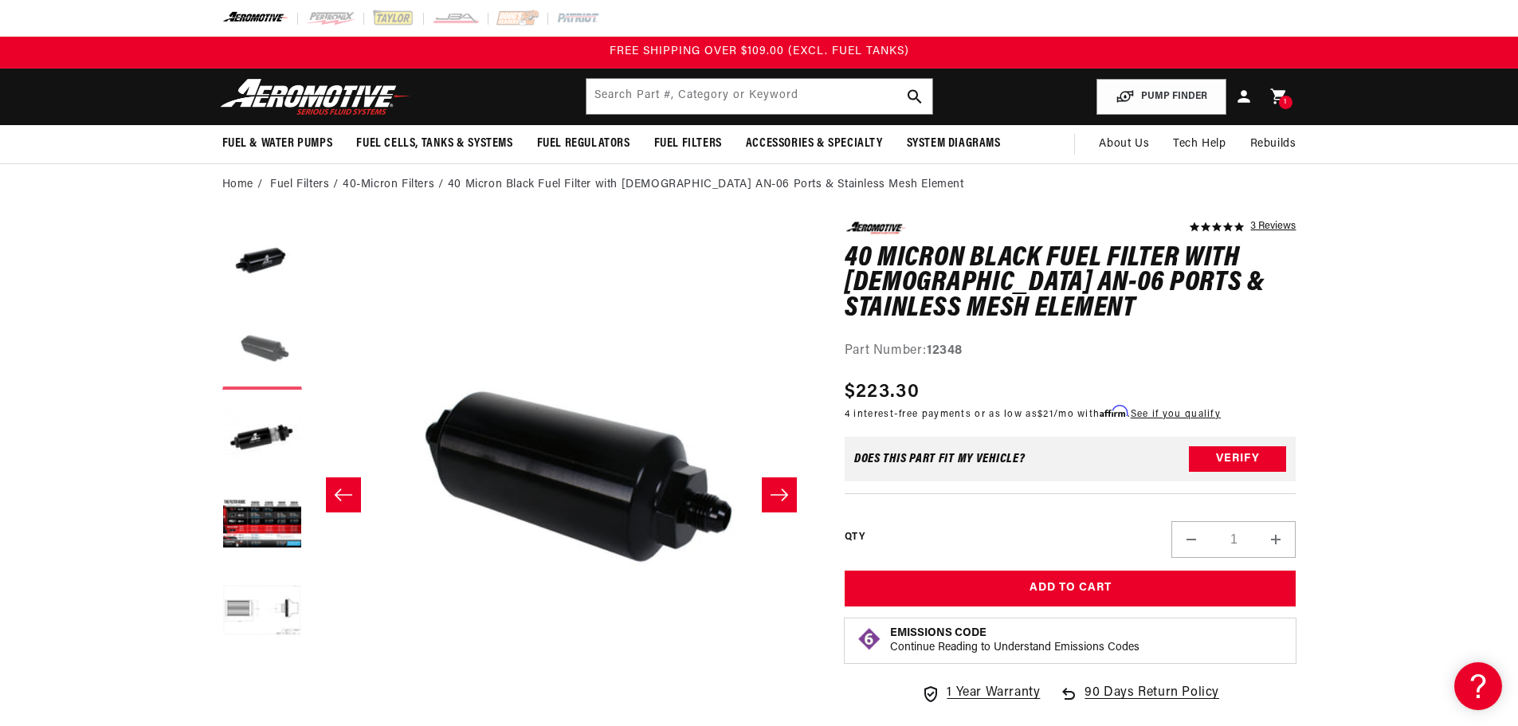
scroll to position [88, 0]
click at [280, 605] on button "Load image 6 in gallery view" at bounding box center [262, 612] width 80 height 80
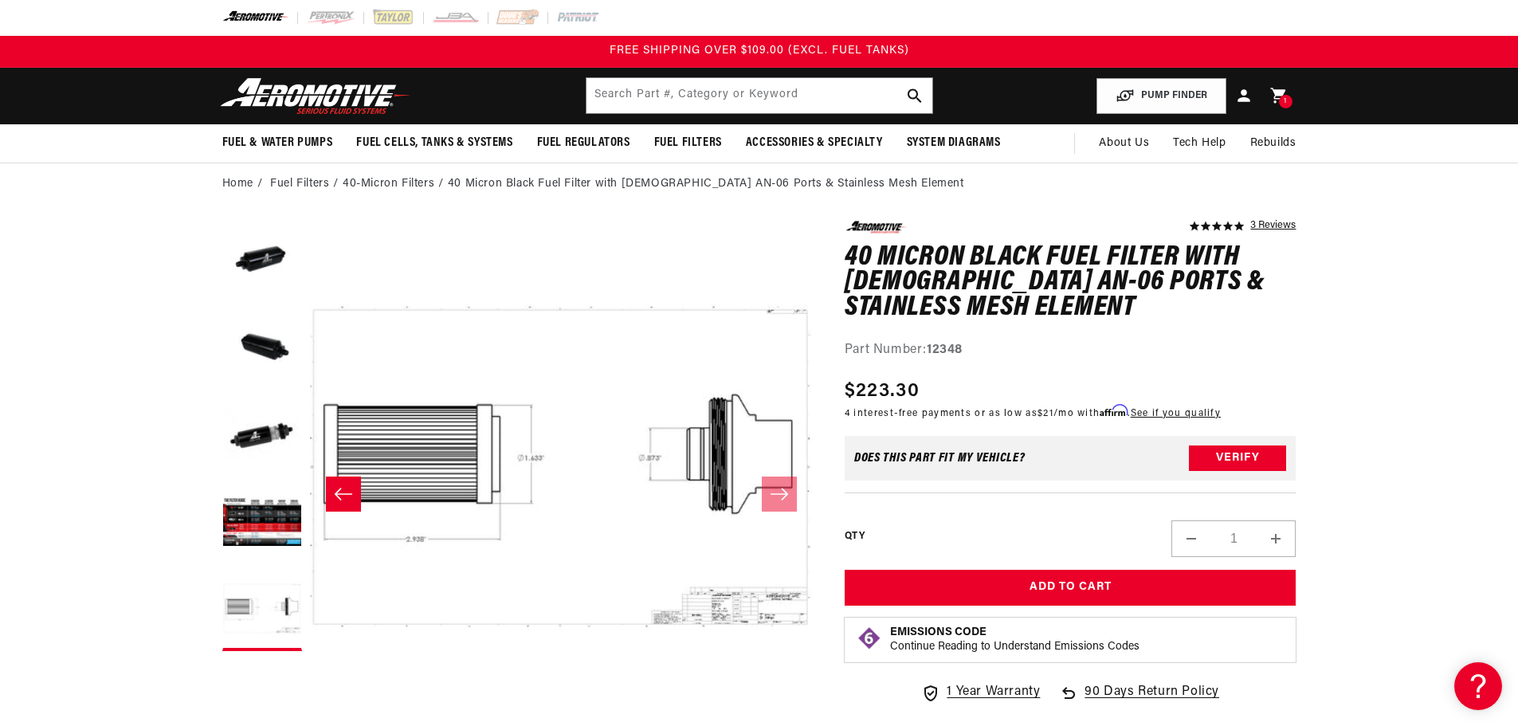
scroll to position [0, 0]
